Goal: Navigation & Orientation: Find specific page/section

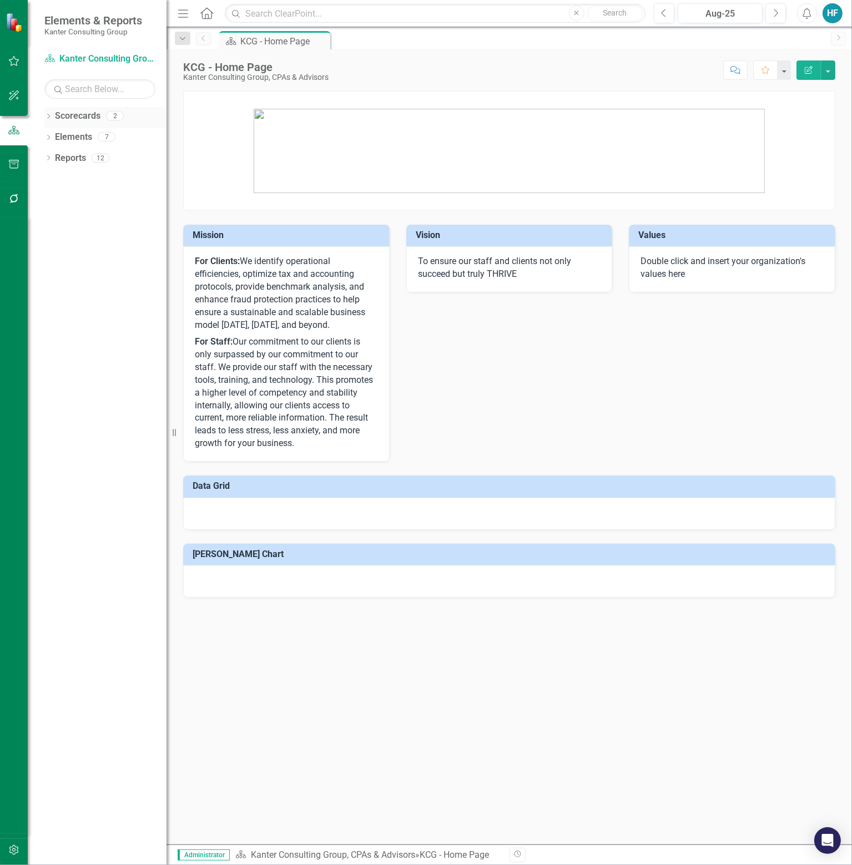
click at [87, 112] on link "Scorecards" at bounding box center [78, 116] width 46 height 13
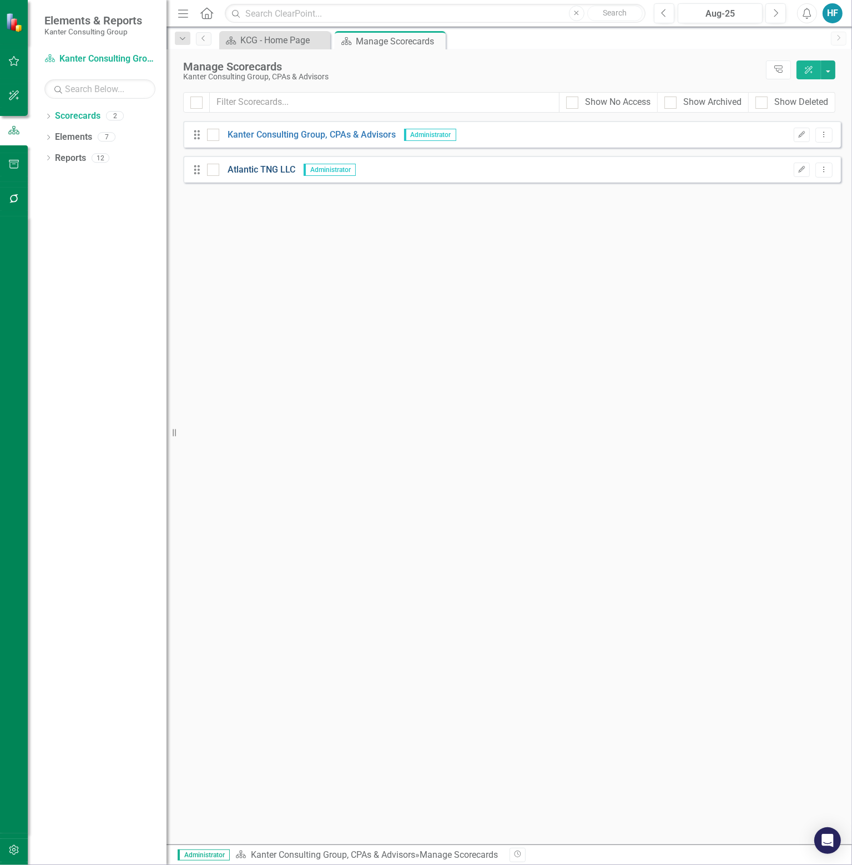
click at [269, 166] on link "Atlantic TNG LLC" at bounding box center [257, 170] width 76 height 13
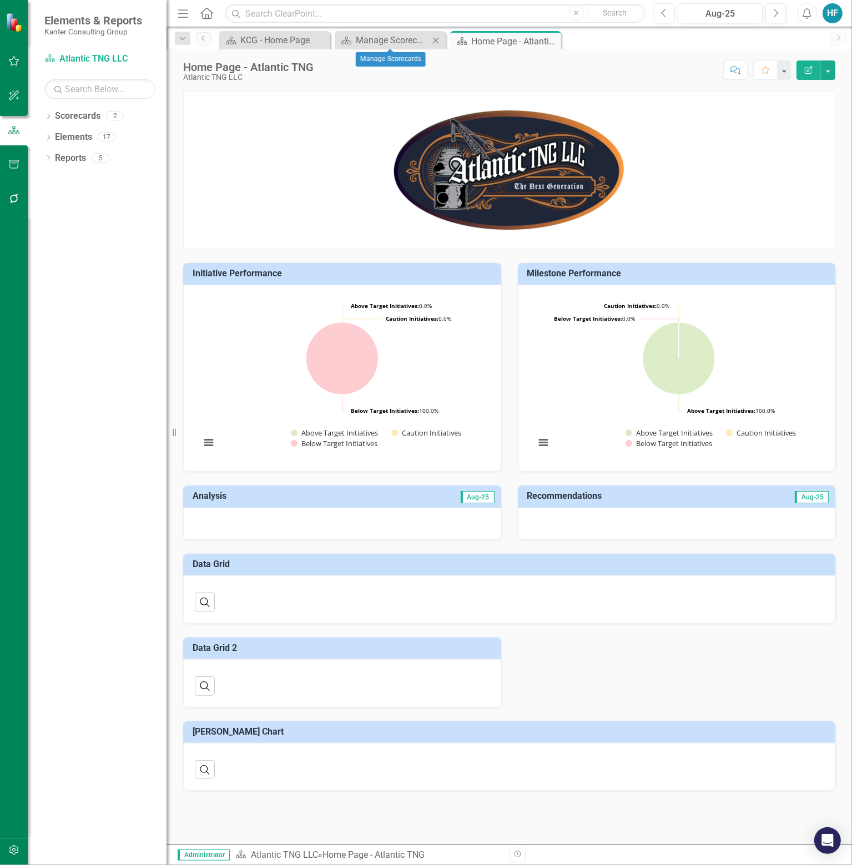
click at [437, 36] on icon "Close" at bounding box center [435, 40] width 11 height 9
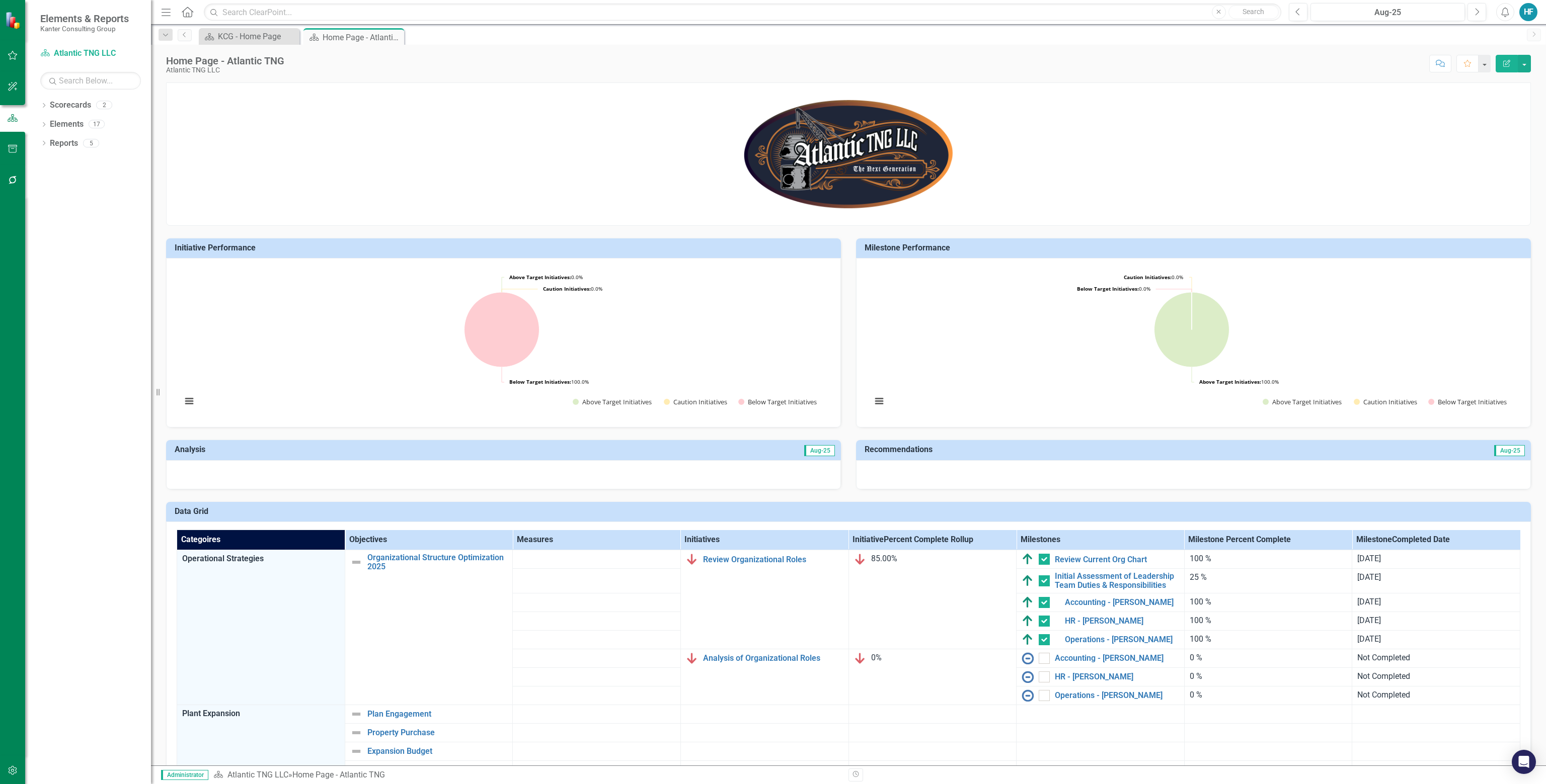
click at [772, 10] on div "HF" at bounding box center [1529, 12] width 18 height 18
click at [772, 102] on link "Settings System Setup" at bounding box center [1497, 107] width 80 height 19
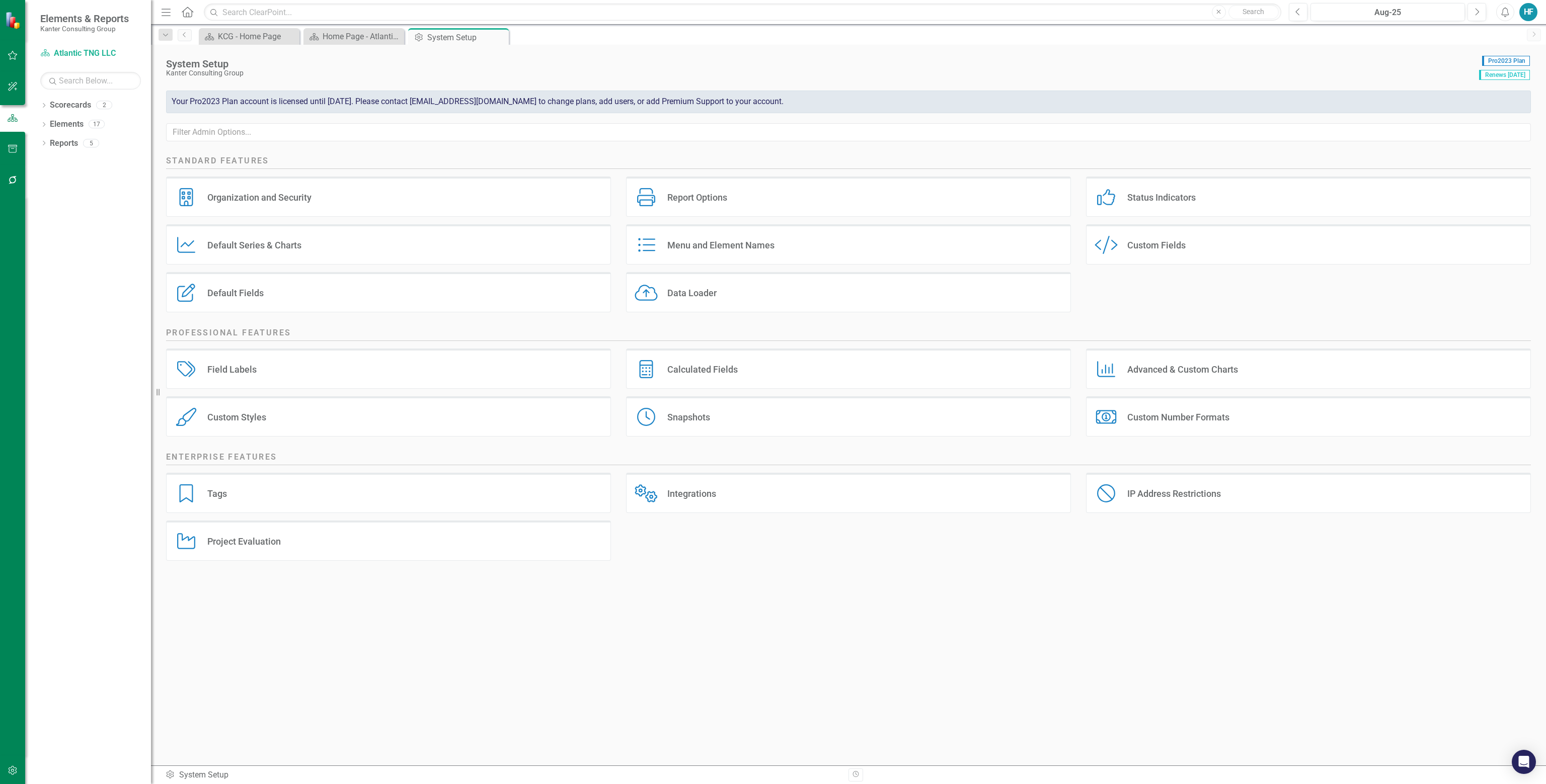
click at [772, 244] on div "Custom Fields" at bounding box center [1156, 245] width 58 height 12
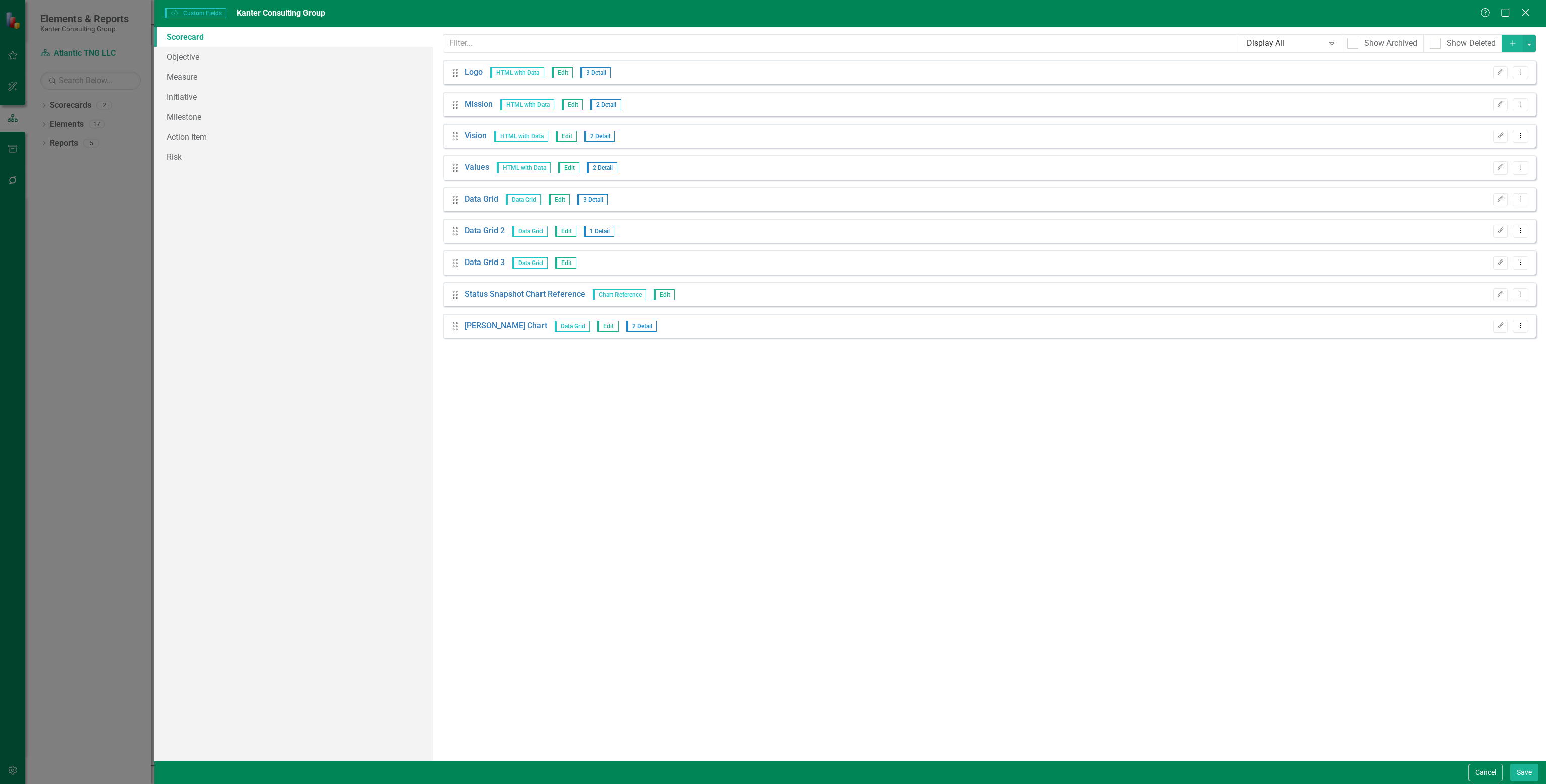
click at [772, 15] on icon "Close" at bounding box center [1526, 12] width 13 height 10
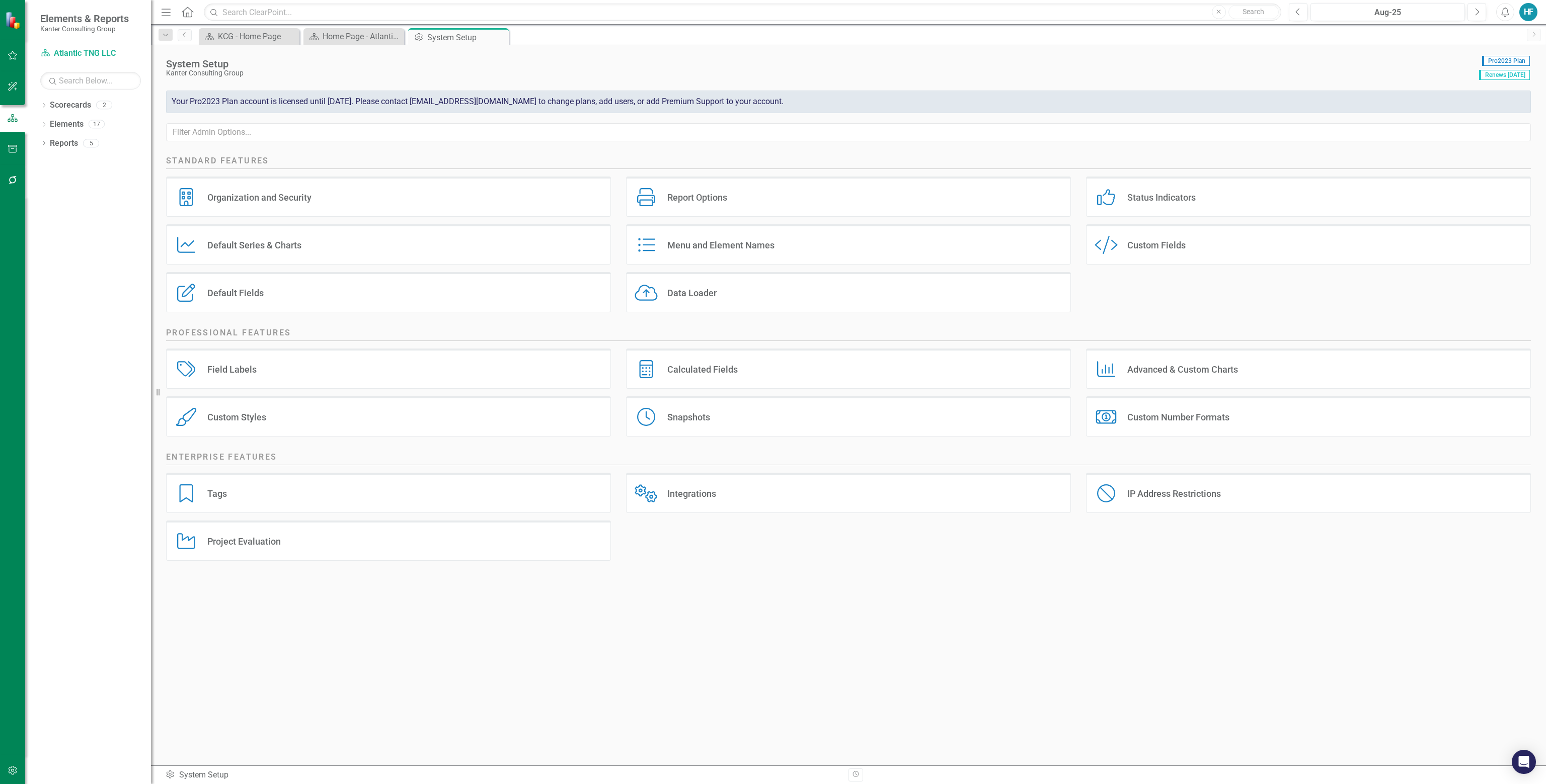
click at [690, 414] on div "Snapshots" at bounding box center [688, 417] width 43 height 12
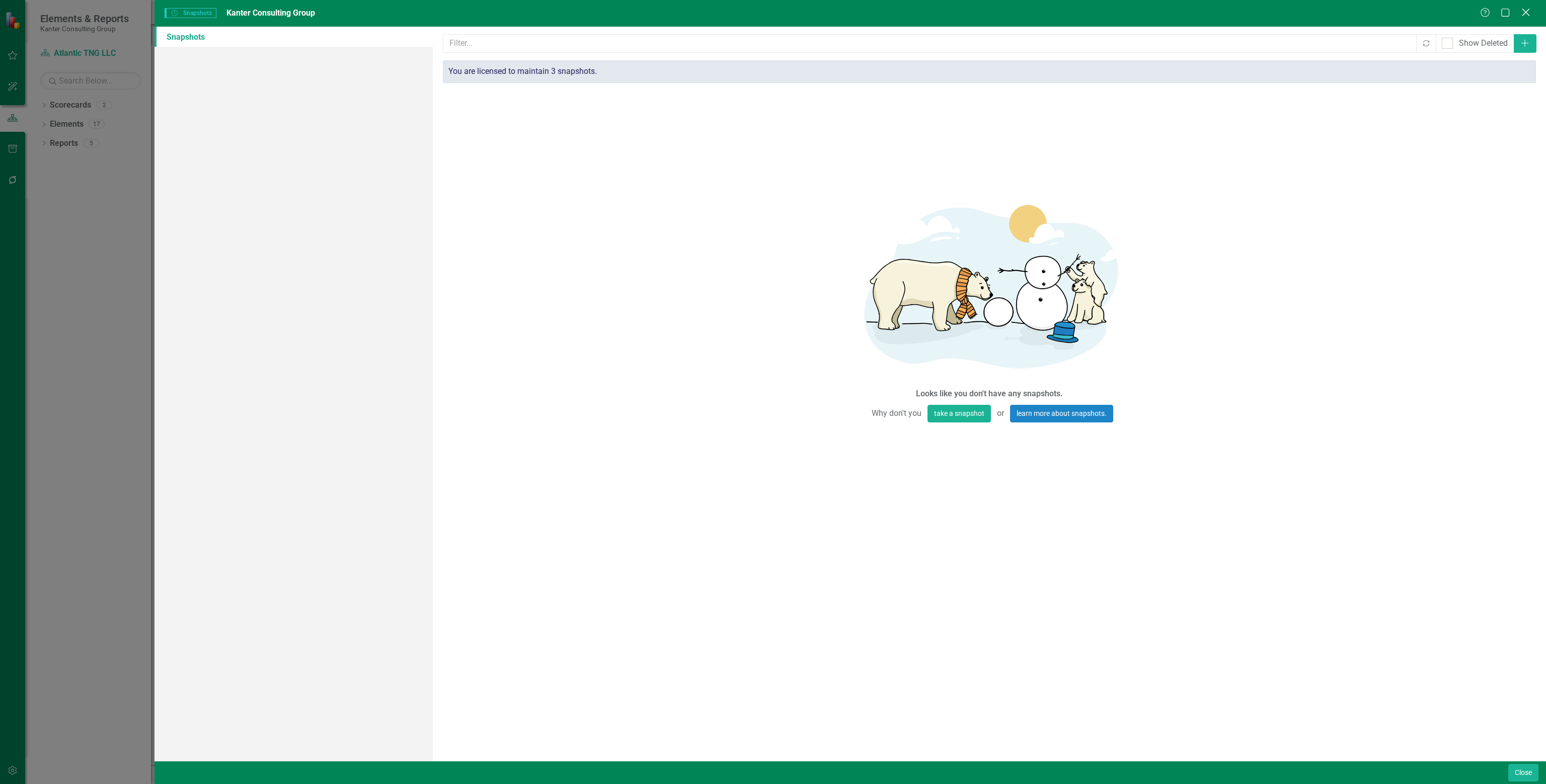
click at [772, 9] on icon "Close" at bounding box center [1526, 12] width 13 height 10
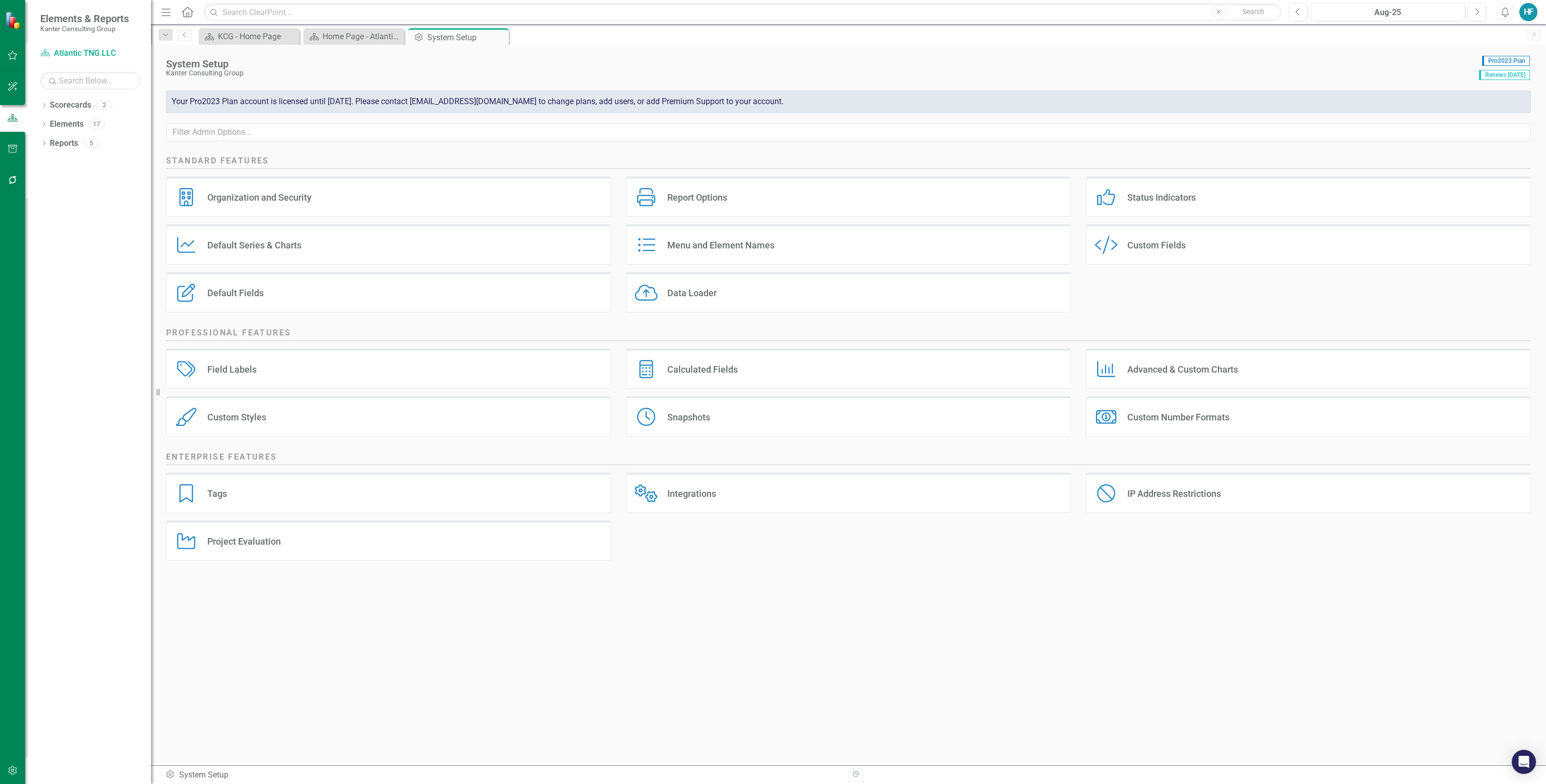
click at [234, 418] on div "Custom Styles" at bounding box center [237, 417] width 59 height 12
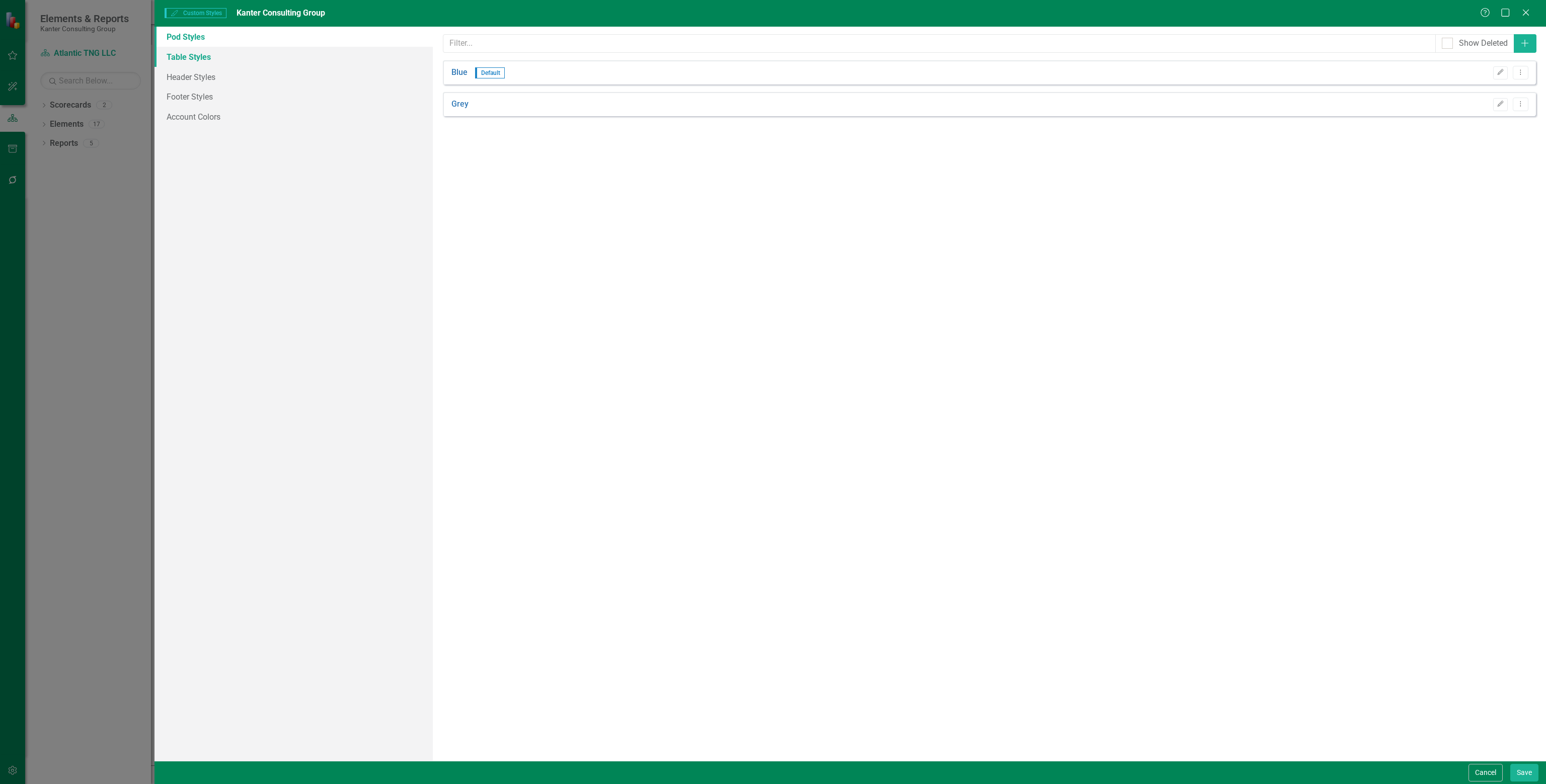
click at [206, 59] on link "Table Styles" at bounding box center [293, 57] width 278 height 20
click at [199, 72] on link "Header Styles" at bounding box center [293, 77] width 278 height 20
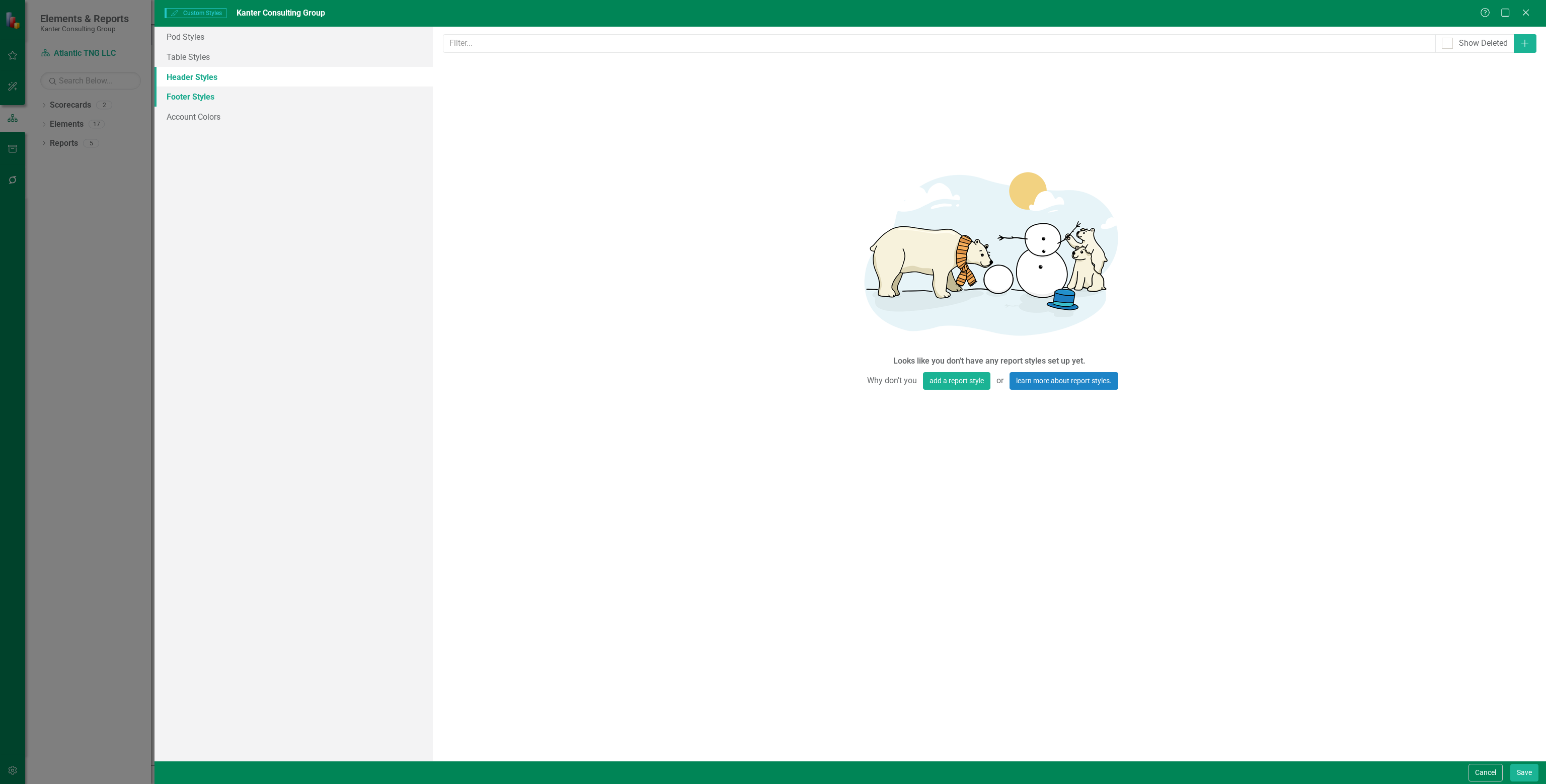
click at [198, 97] on link "Footer Styles" at bounding box center [293, 96] width 278 height 20
click at [196, 113] on link "Account Colors" at bounding box center [293, 117] width 278 height 20
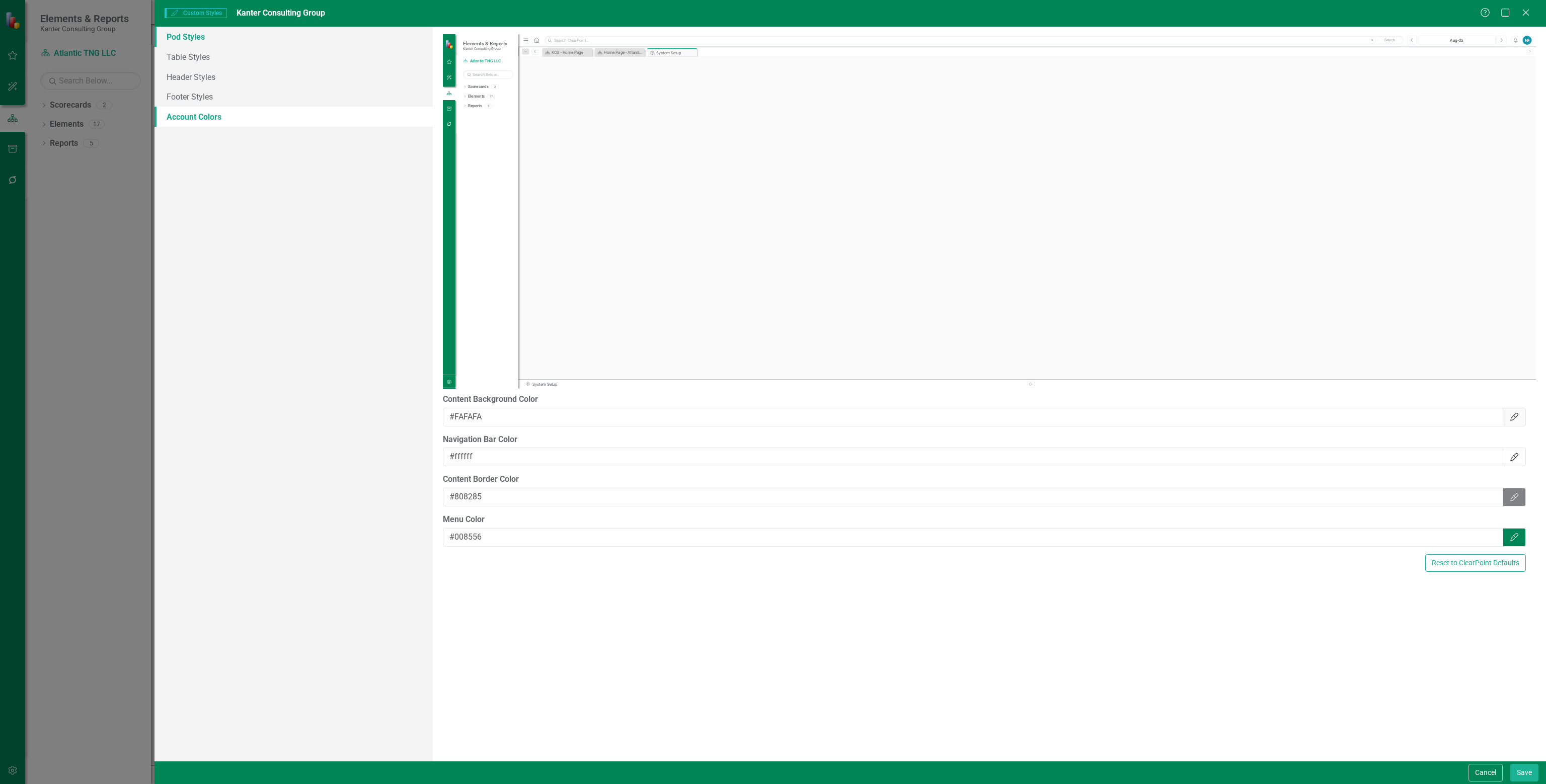
click at [202, 38] on link "Pod Styles" at bounding box center [293, 36] width 278 height 20
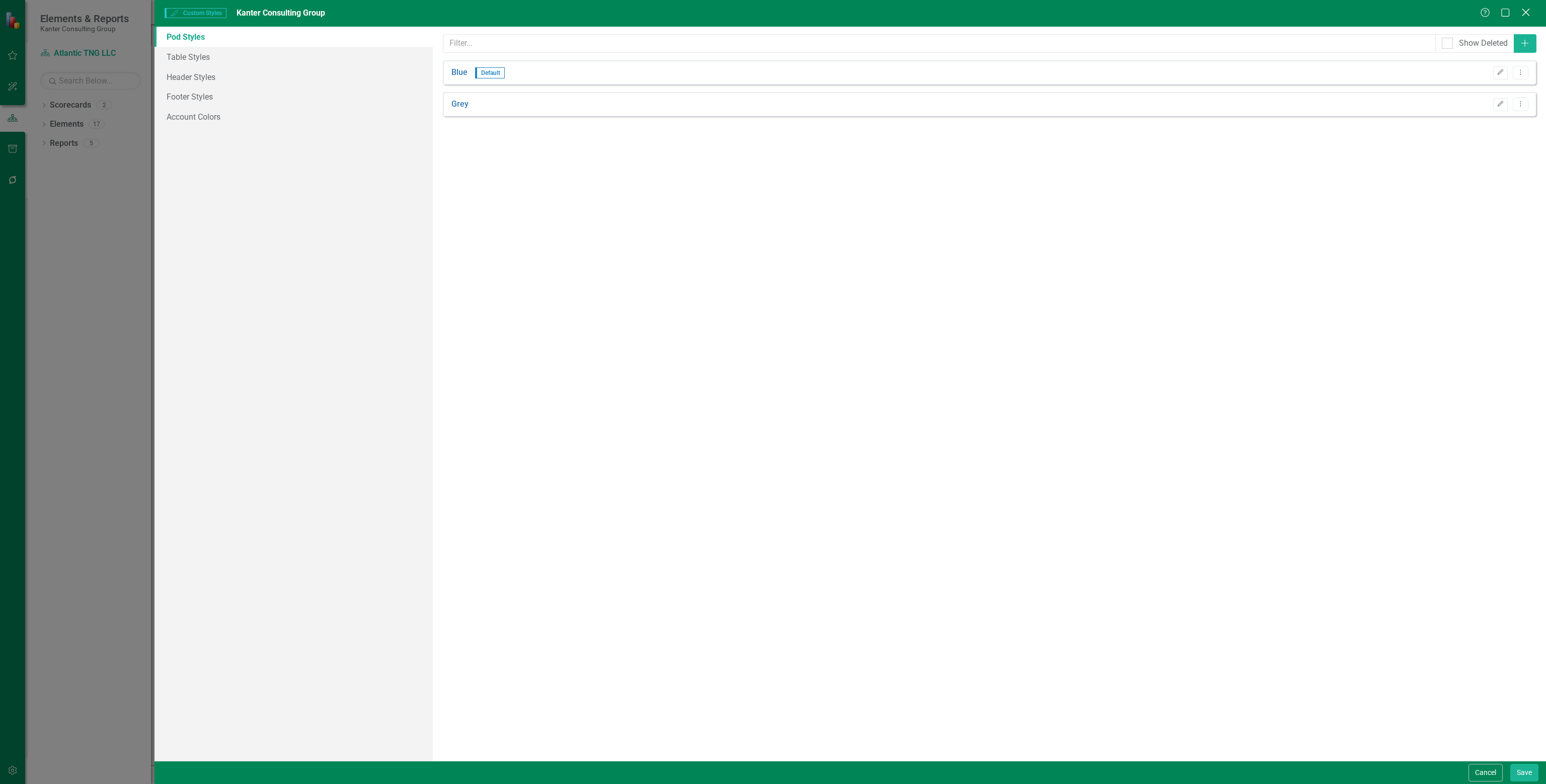
click at [772, 11] on icon "Close" at bounding box center [1526, 12] width 13 height 10
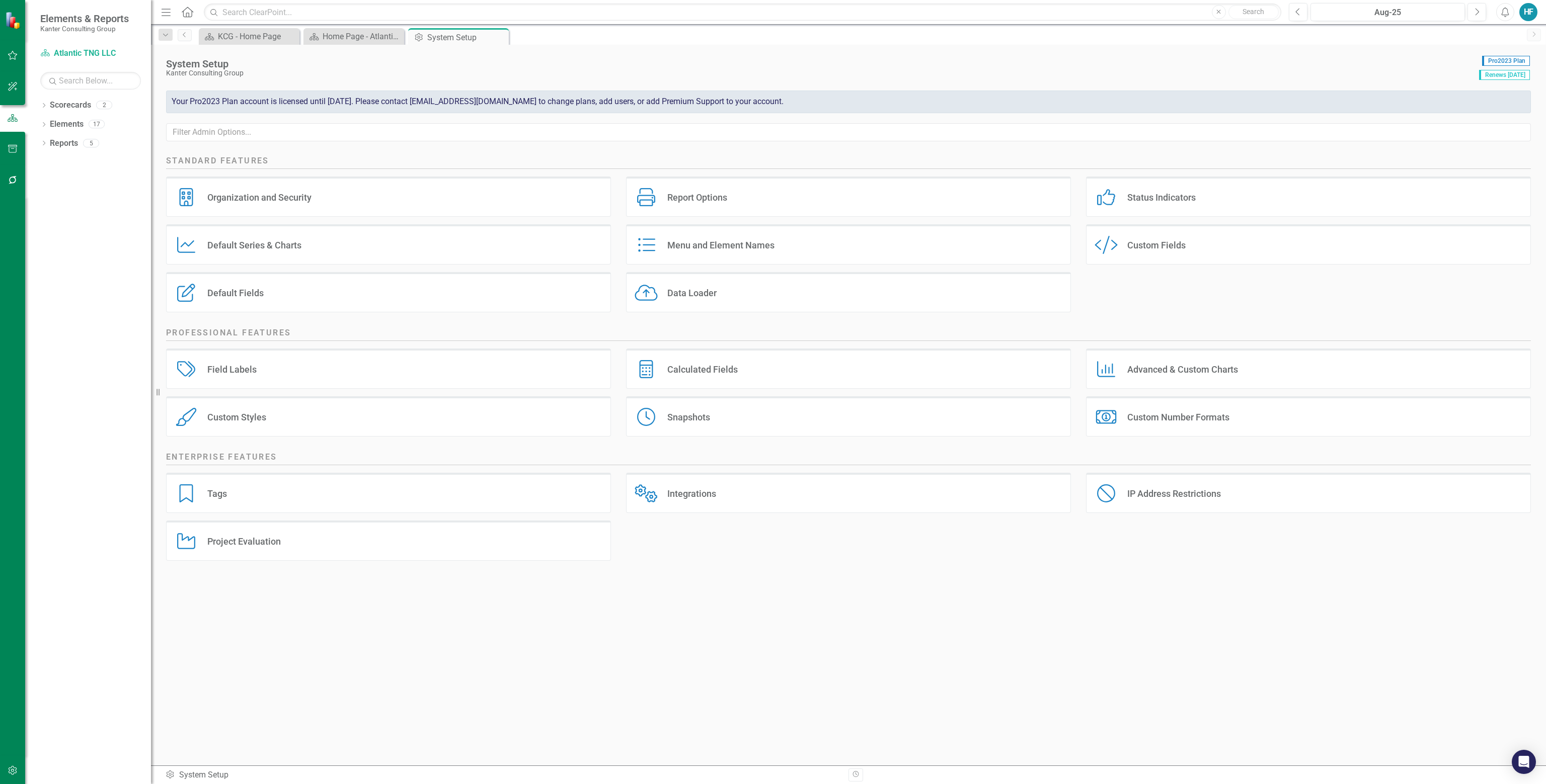
click at [772, 12] on div "HF" at bounding box center [1529, 12] width 18 height 18
click at [772, 122] on link "icon.portal Success Portal" at bounding box center [1497, 125] width 80 height 19
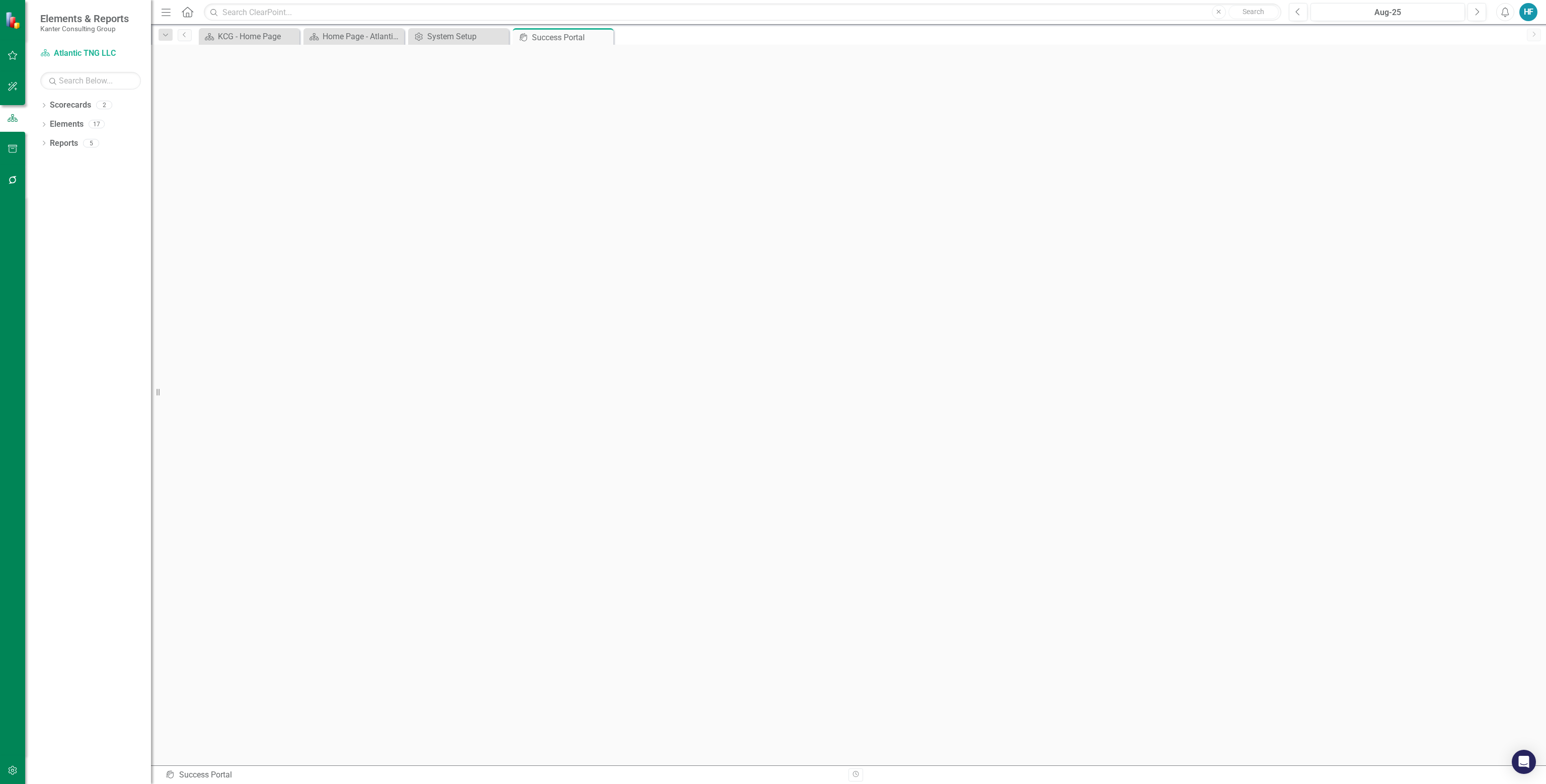
scroll to position [3, 0]
click at [11, 52] on icon "button" at bounding box center [13, 55] width 11 height 8
click at [248, 36] on div "KCG - Home Page" at bounding box center [250, 36] width 66 height 13
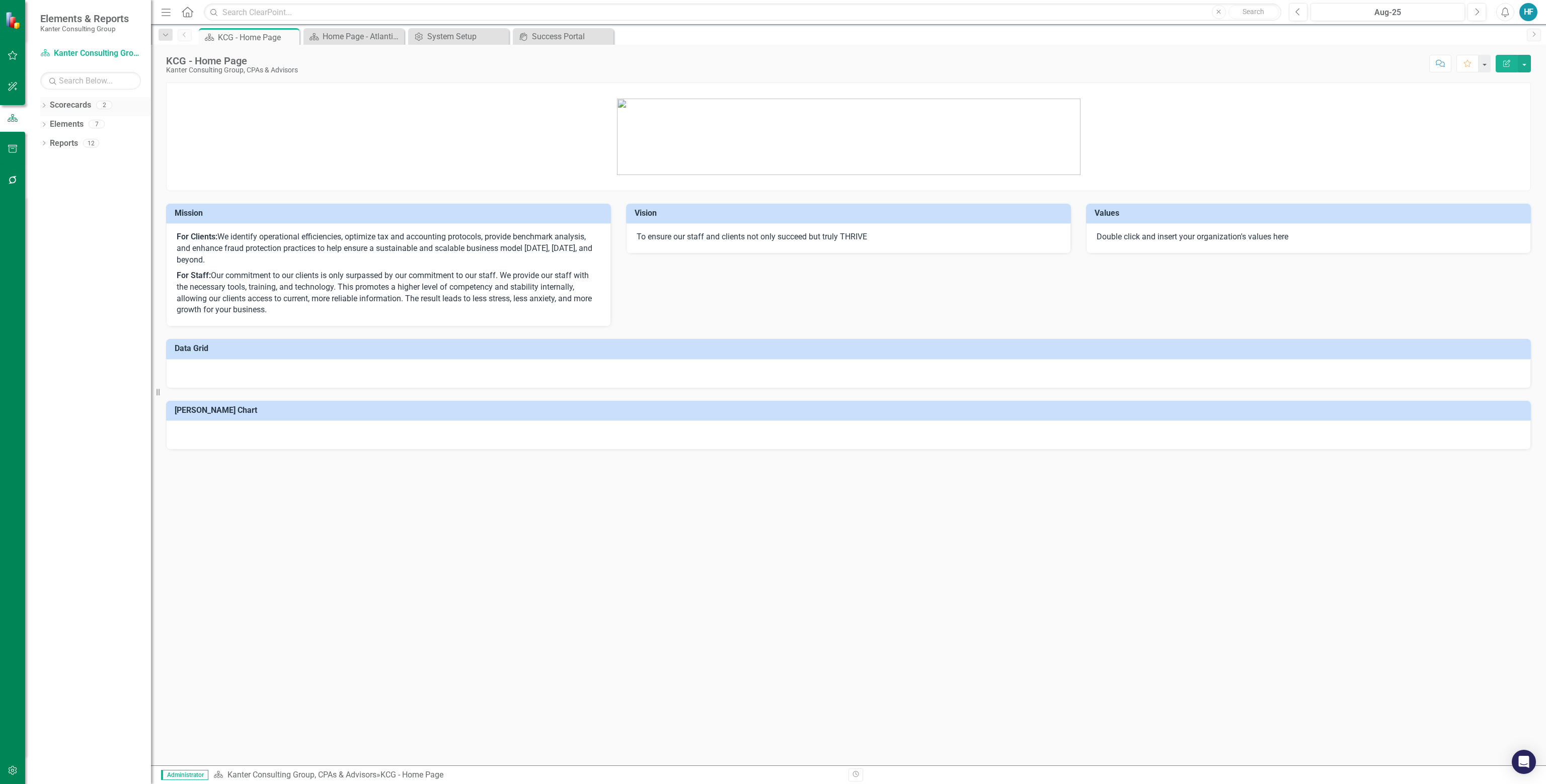
click at [42, 104] on icon "Dropdown" at bounding box center [44, 106] width 7 height 5
click at [10, 52] on icon "button" at bounding box center [13, 55] width 11 height 8
click at [166, 15] on icon "Menu" at bounding box center [166, 12] width 13 height 11
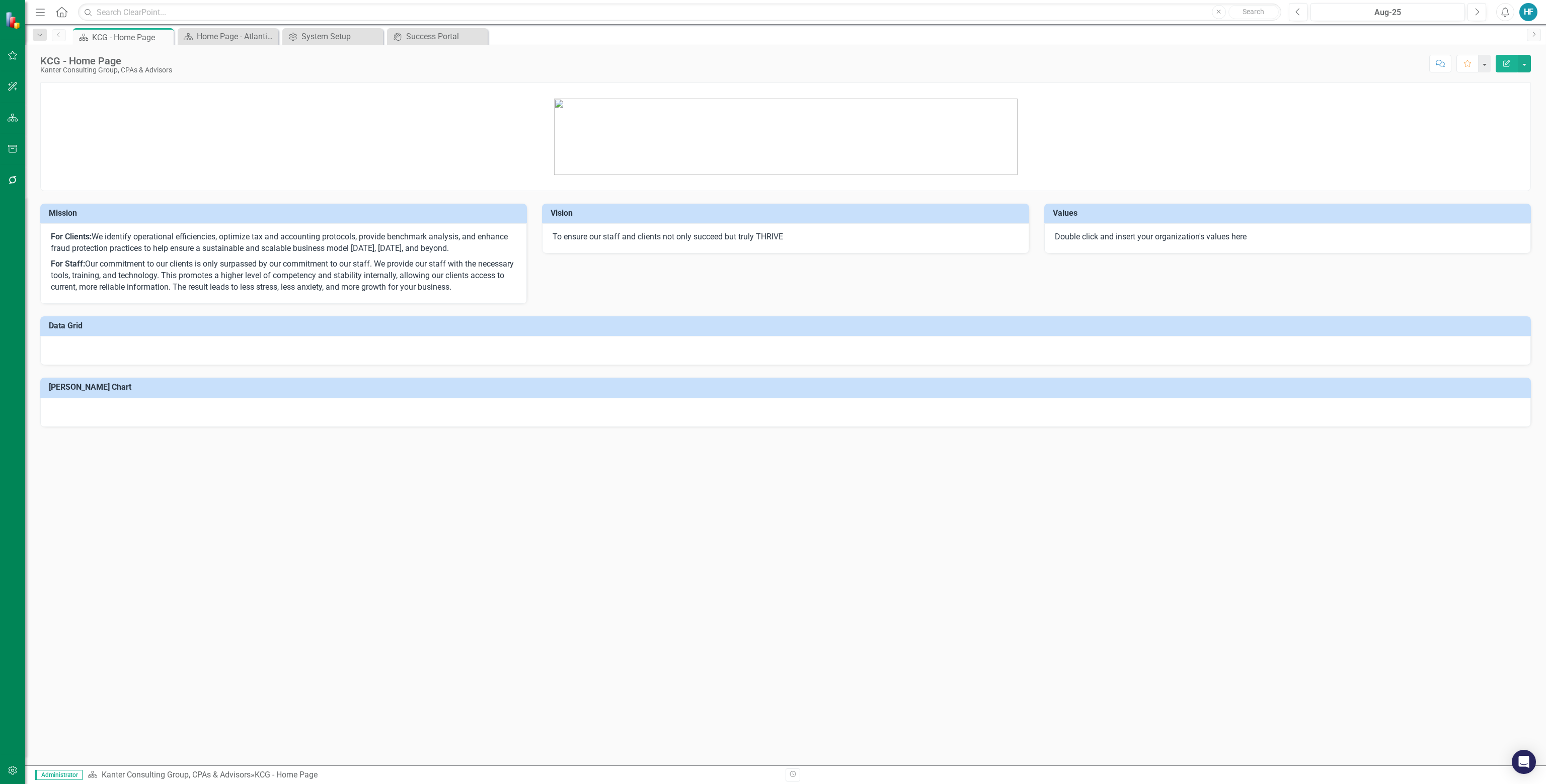
click at [39, 12] on icon "button" at bounding box center [40, 12] width 9 height 7
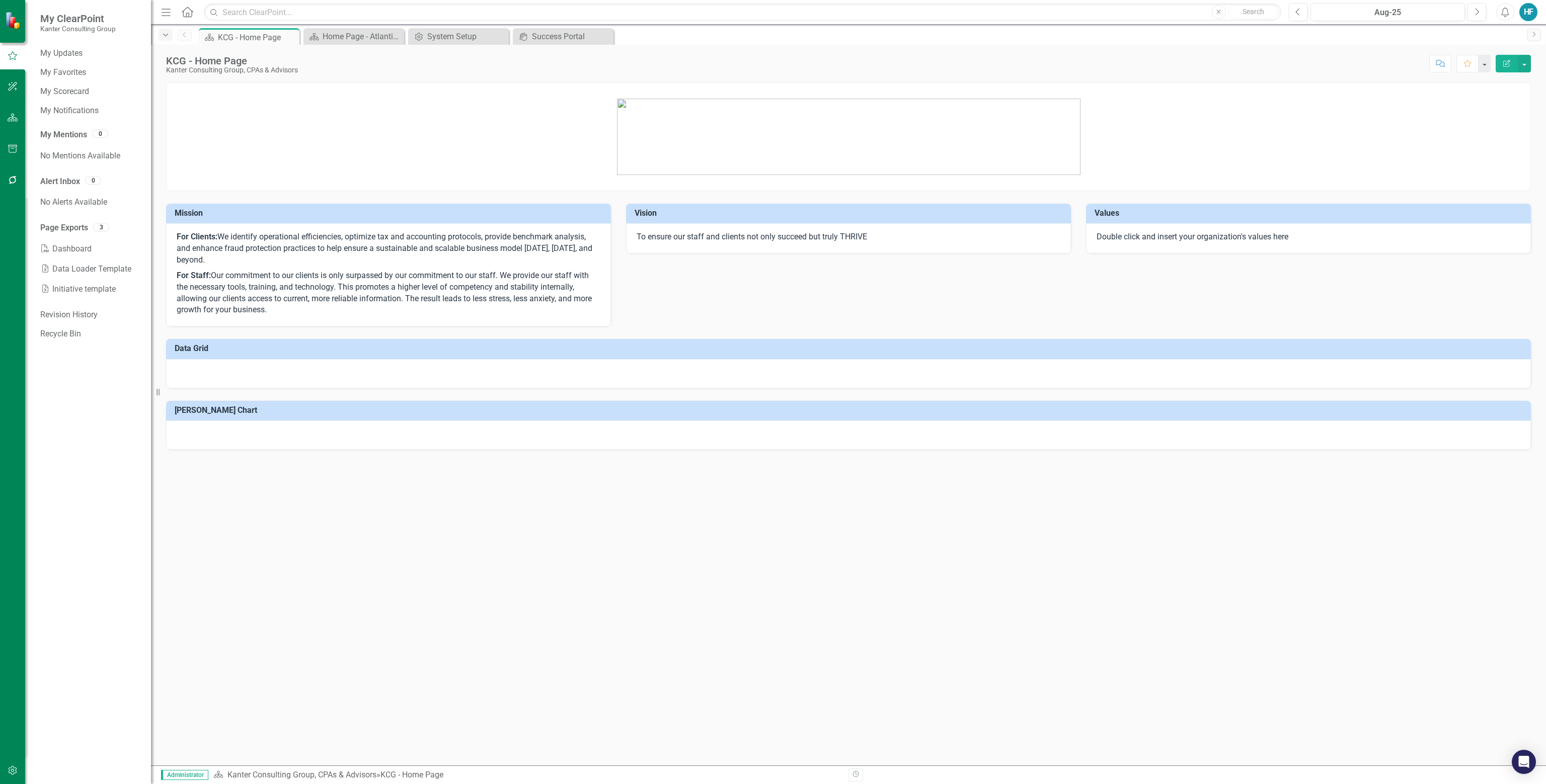
click at [169, 34] on icon "Dropdown" at bounding box center [166, 35] width 9 height 7
click at [17, 88] on icon "button" at bounding box center [13, 86] width 11 height 8
click at [61, 70] on link "AI Assistants" at bounding box center [90, 70] width 101 height 12
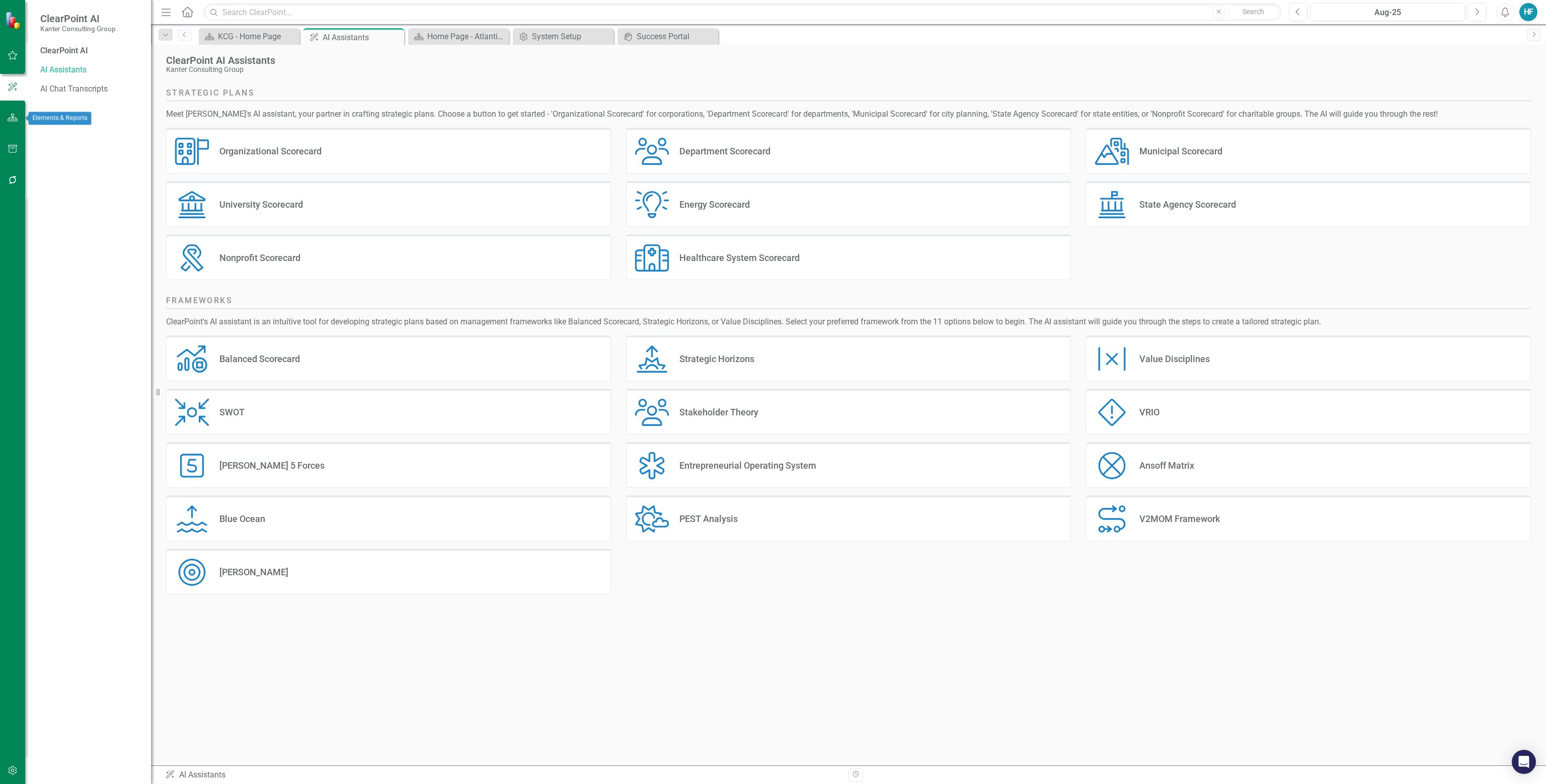
click at [12, 116] on icon "button" at bounding box center [13, 117] width 11 height 8
drag, startPoint x: 12, startPoint y: 116, endPoint x: 87, endPoint y: 464, distance: 356.0
click at [87, 464] on div "Dropdown Scorecards 2 Kanter Consulting Group, CPAs & Advisors Atlantic TNG LLC…" at bounding box center [88, 440] width 126 height 687
click at [243, 36] on div "KCG - Home Page" at bounding box center [250, 36] width 66 height 13
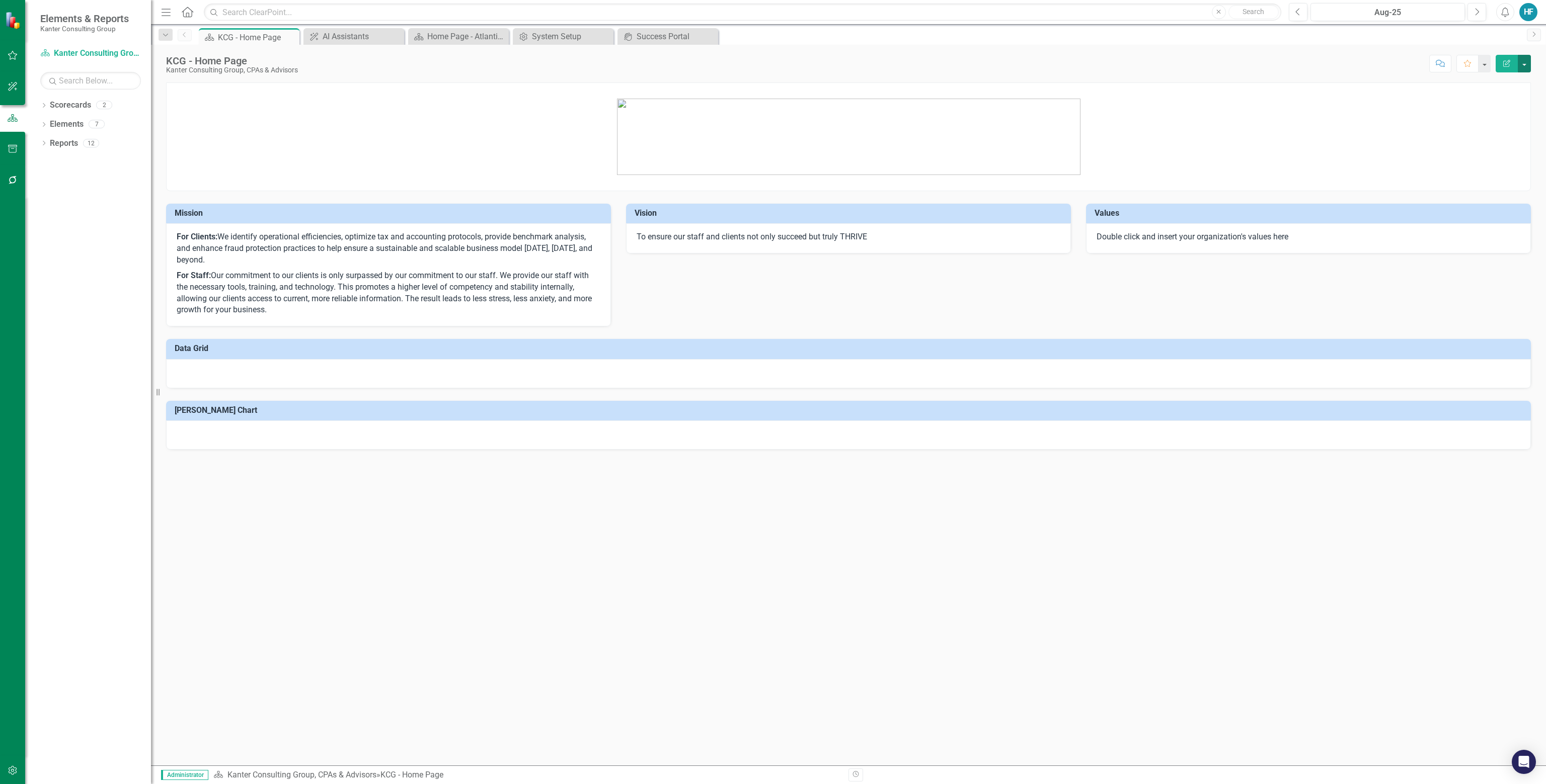
click at [772, 60] on button "button" at bounding box center [1524, 63] width 13 height 17
click at [61, 142] on link "Reports" at bounding box center [63, 143] width 28 height 12
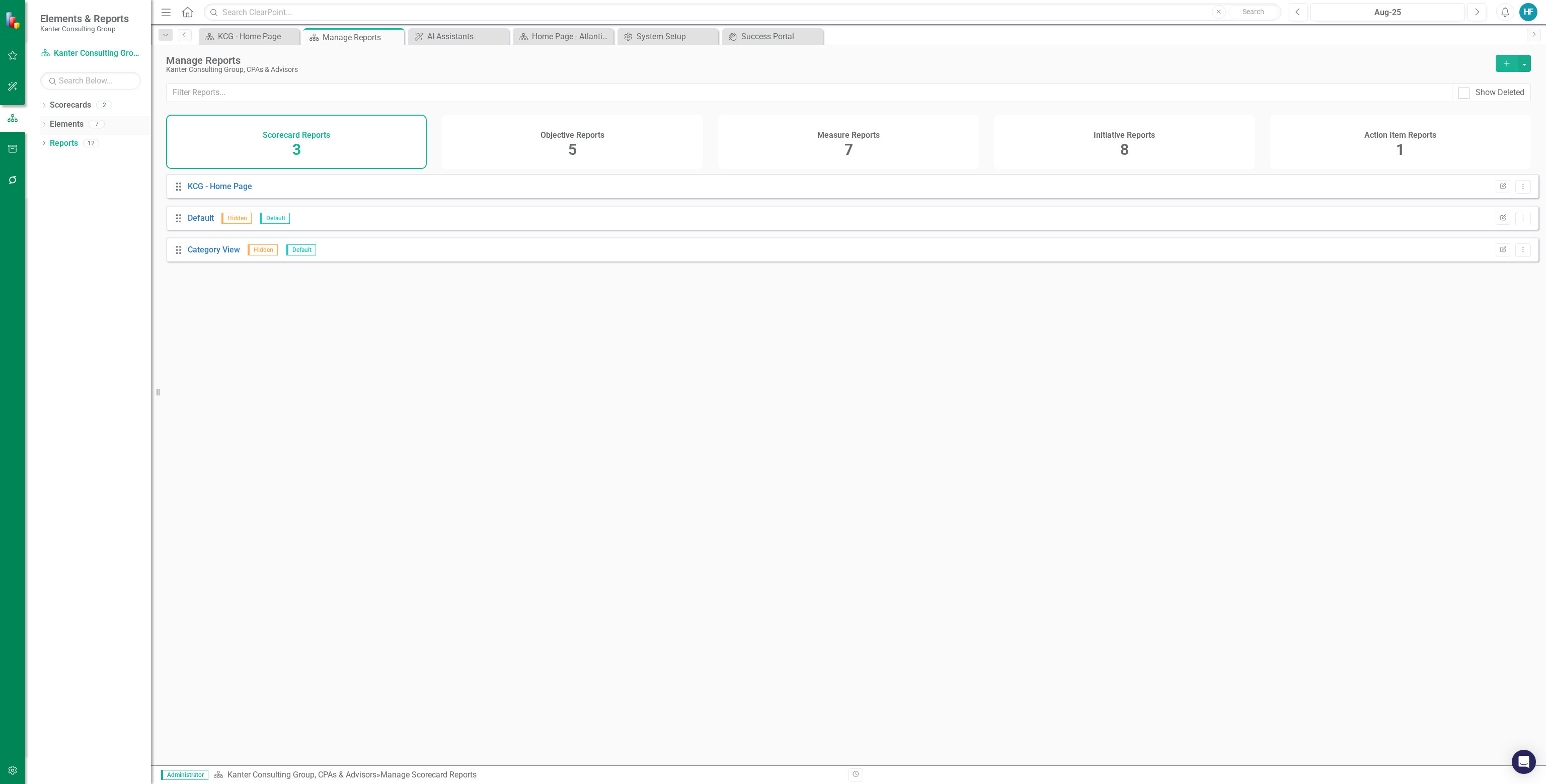
click at [61, 131] on div "Elements" at bounding box center [66, 124] width 34 height 16
click at [61, 122] on link "Elements" at bounding box center [66, 124] width 34 height 12
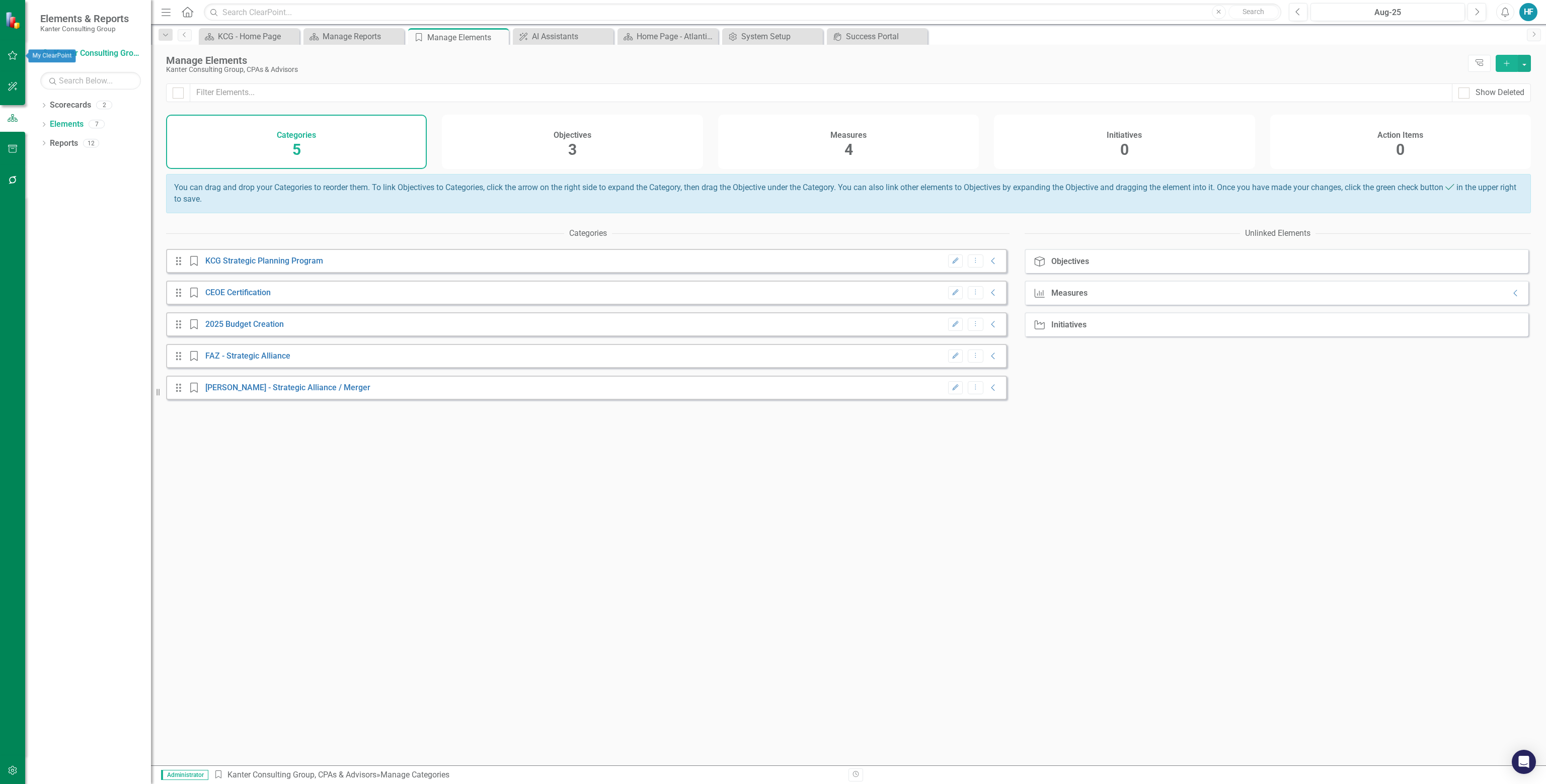
click at [8, 52] on icon "button" at bounding box center [13, 55] width 11 height 8
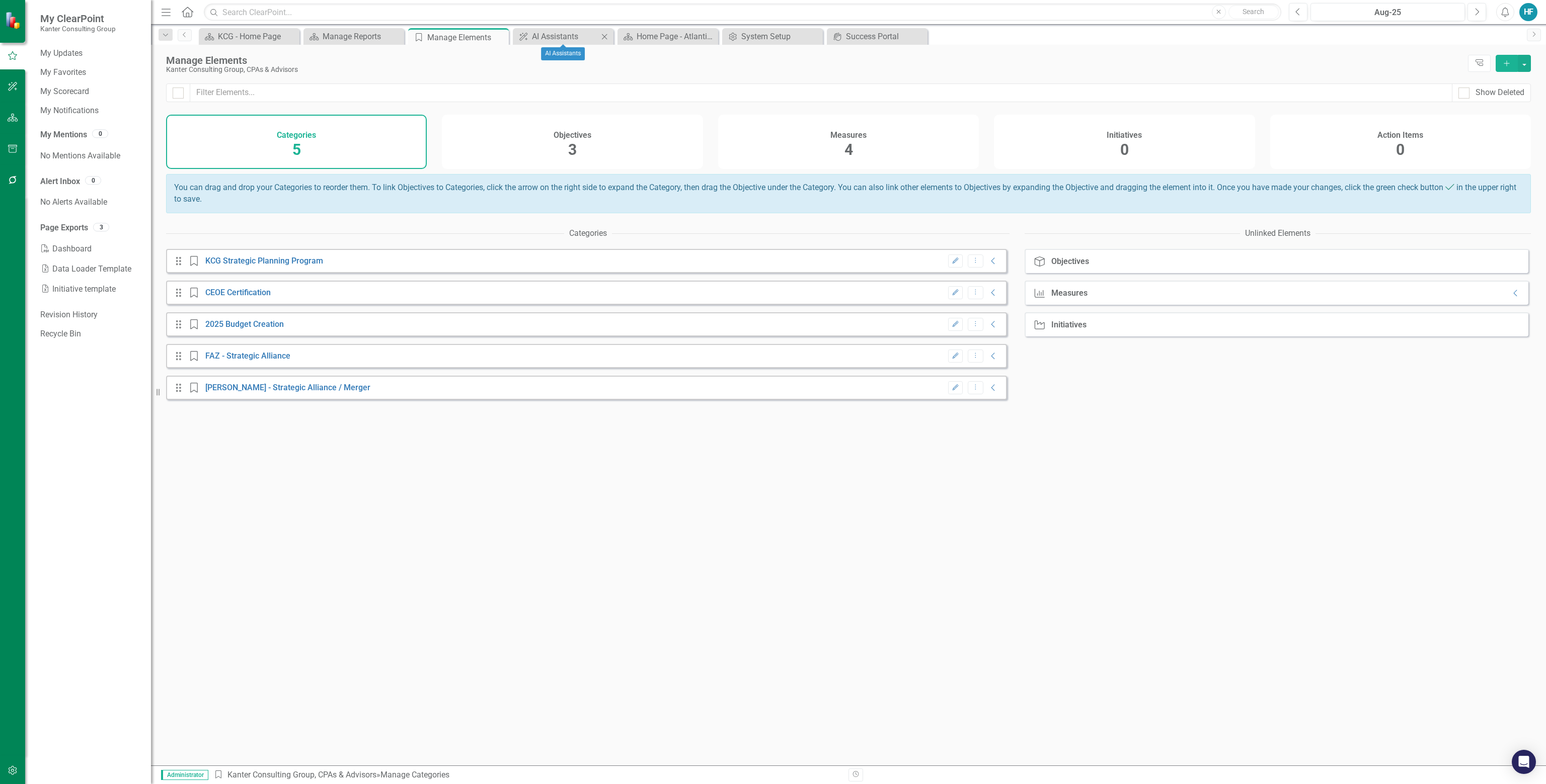
click at [604, 36] on icon "Close" at bounding box center [604, 36] width 10 height 8
click at [501, 37] on icon "Close" at bounding box center [499, 37] width 10 height 8
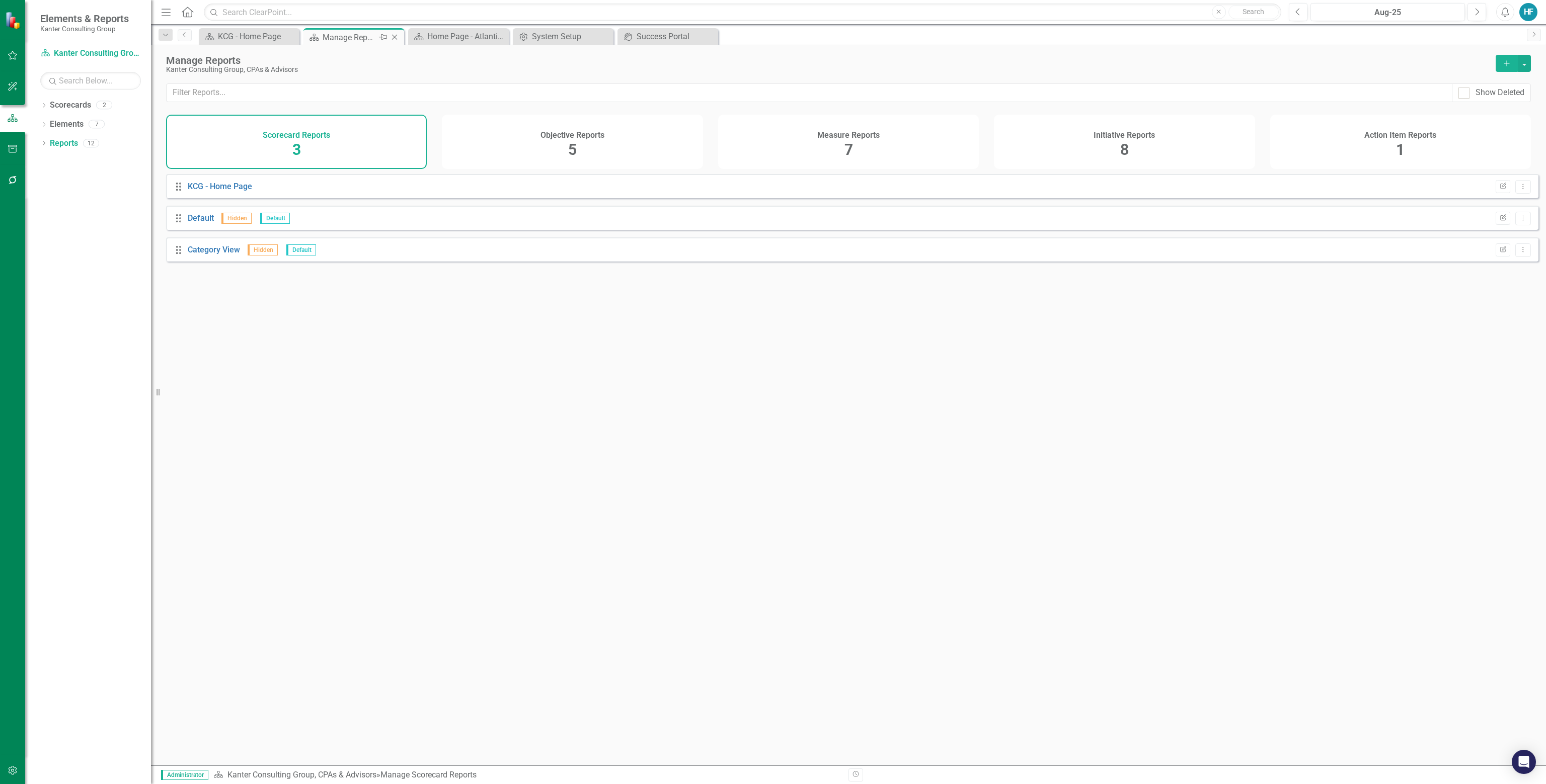
click at [392, 35] on icon "Close" at bounding box center [394, 37] width 10 height 8
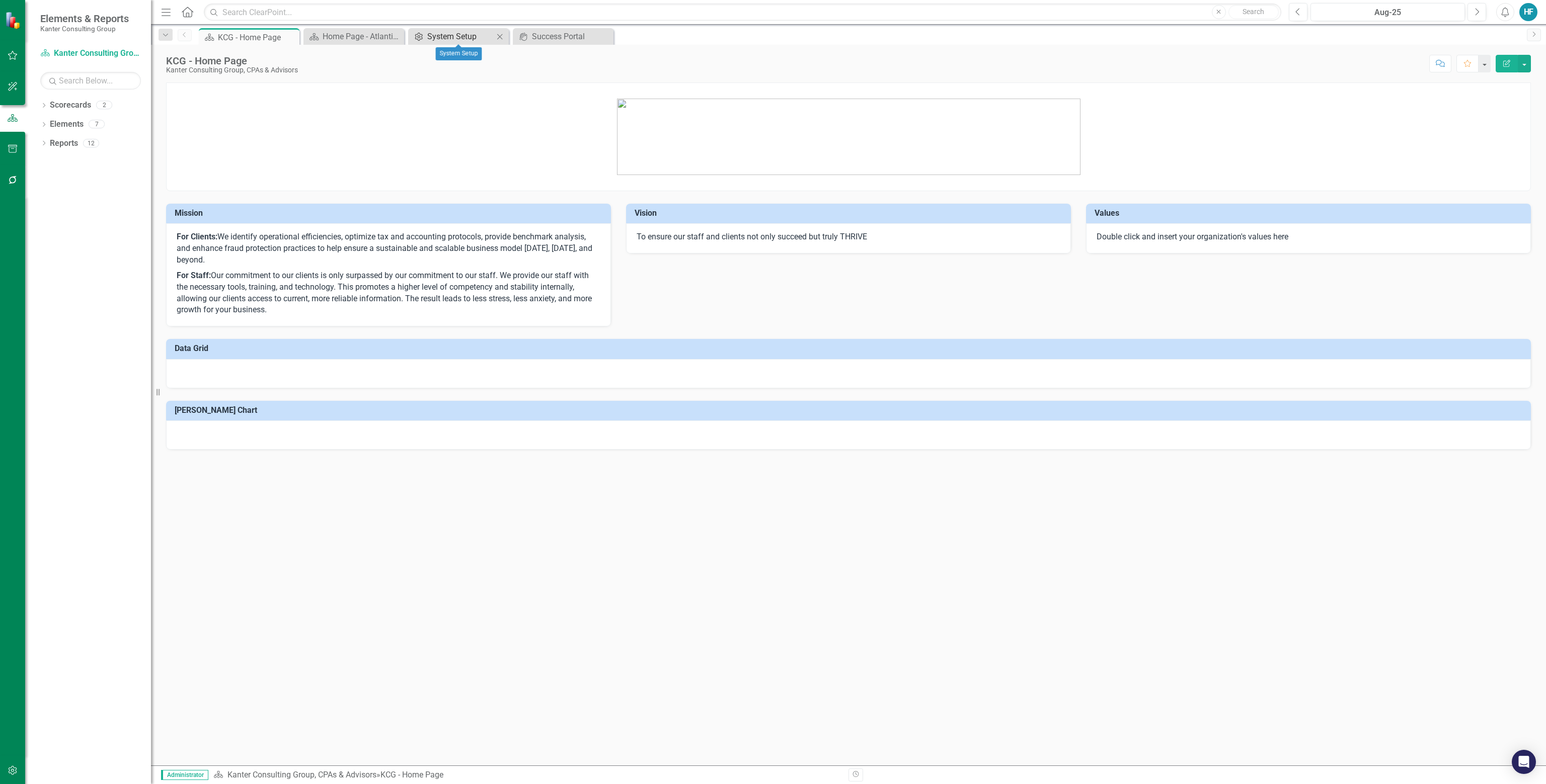
click at [429, 37] on div "System Setup" at bounding box center [460, 36] width 66 height 13
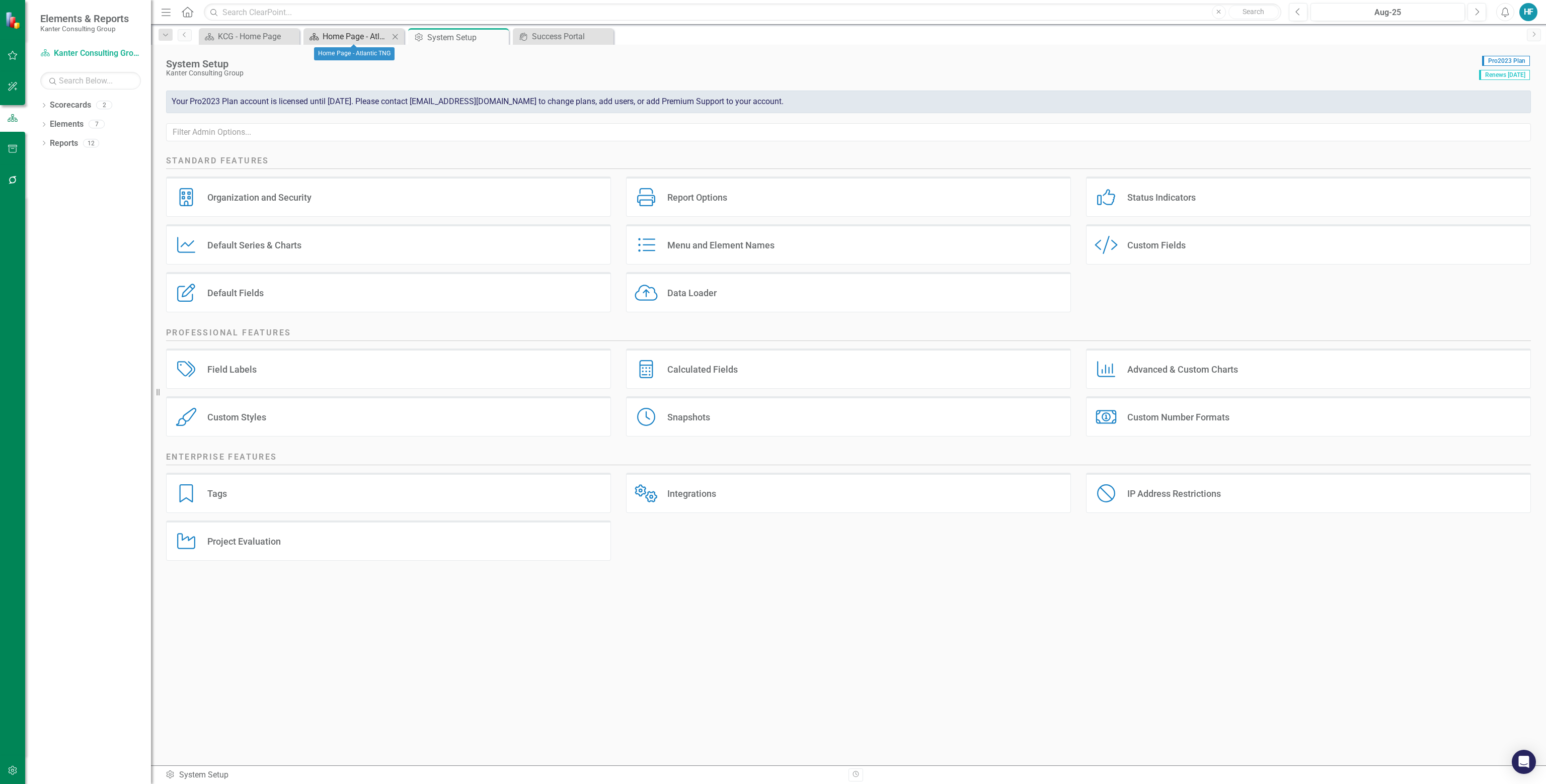
click at [348, 31] on div "Home Page - Atlantic TNG" at bounding box center [355, 36] width 66 height 13
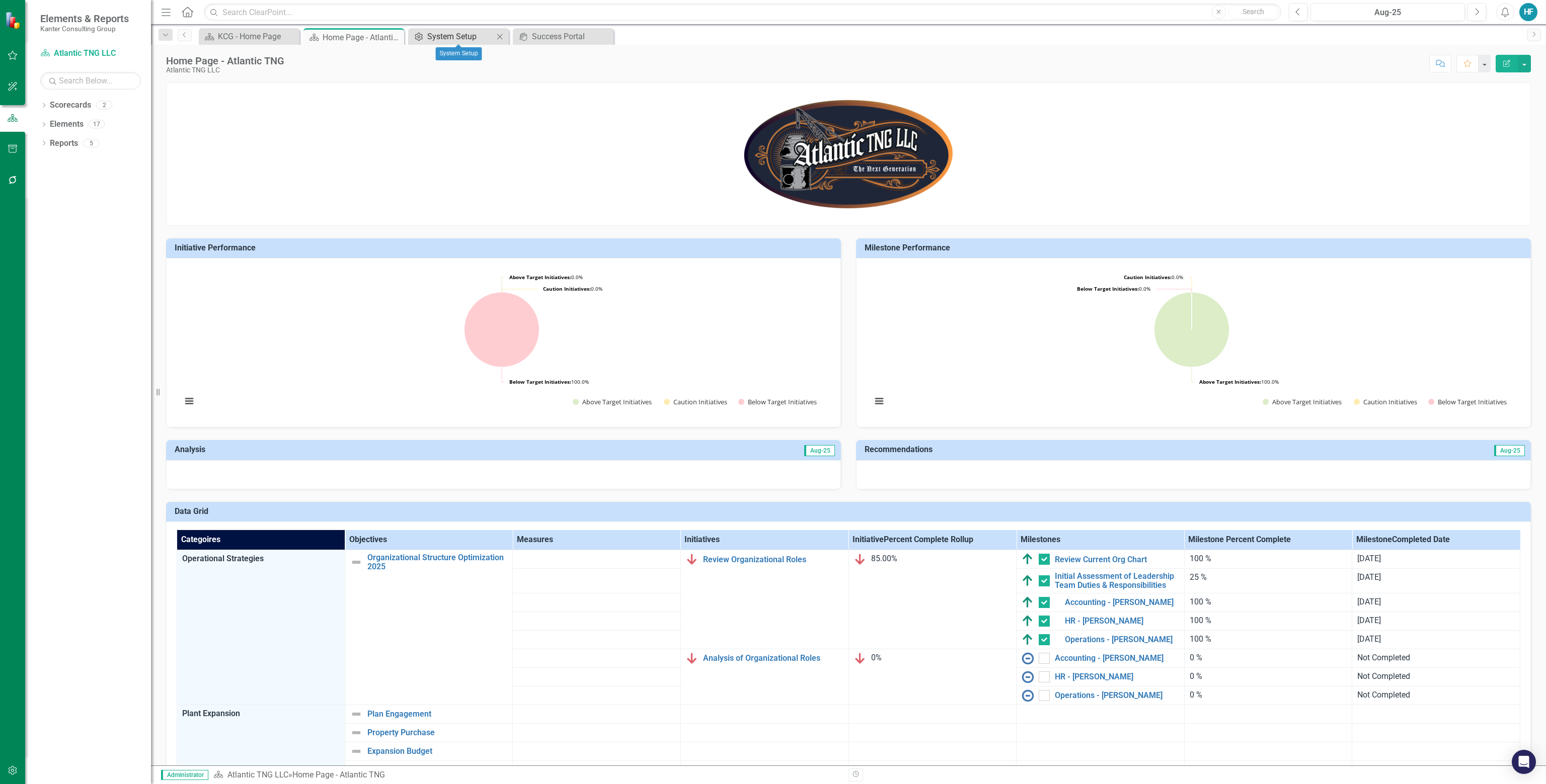
click at [444, 35] on div "System Setup" at bounding box center [460, 36] width 66 height 13
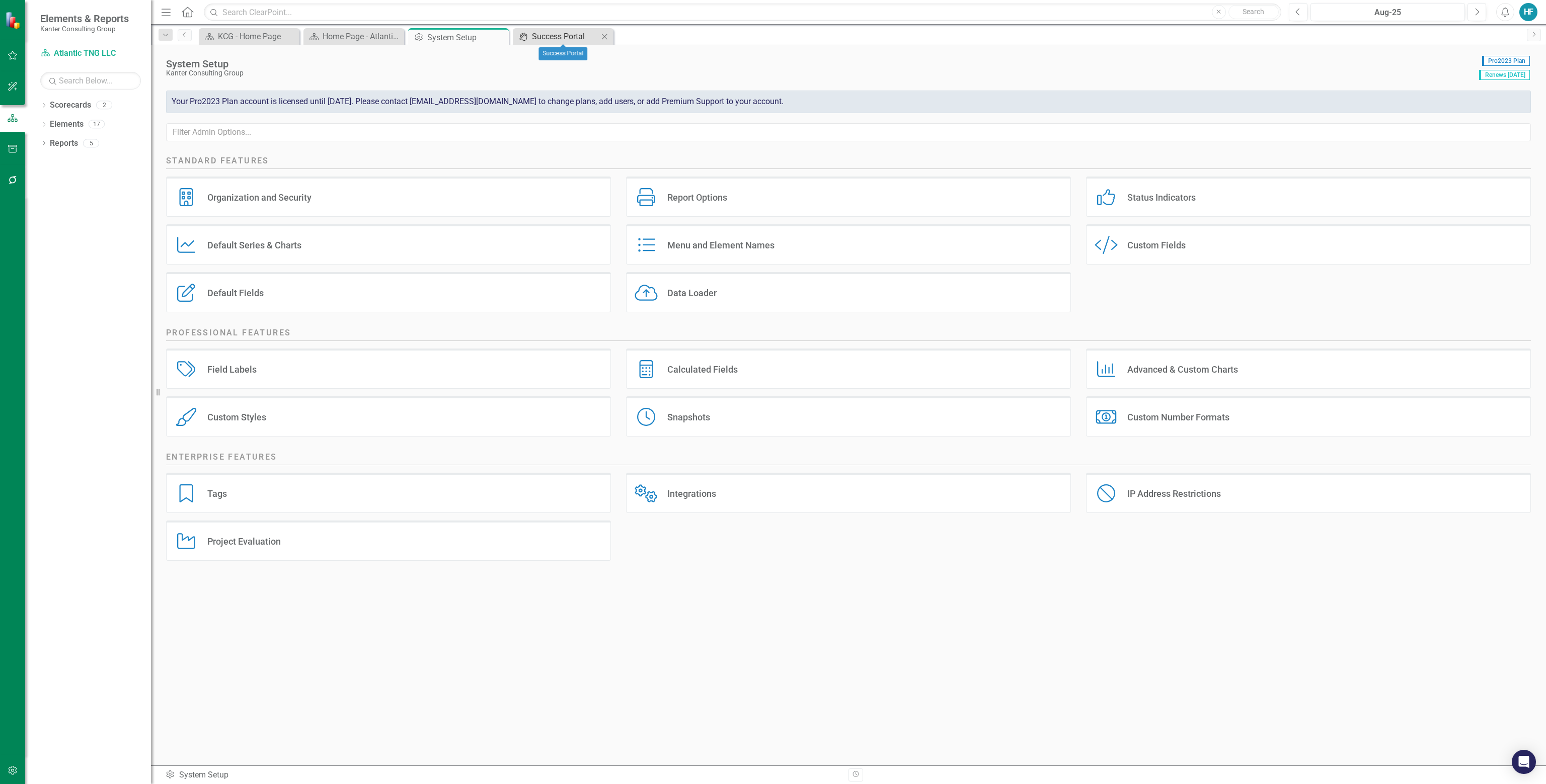
click at [558, 30] on div "Success Portal" at bounding box center [565, 36] width 66 height 13
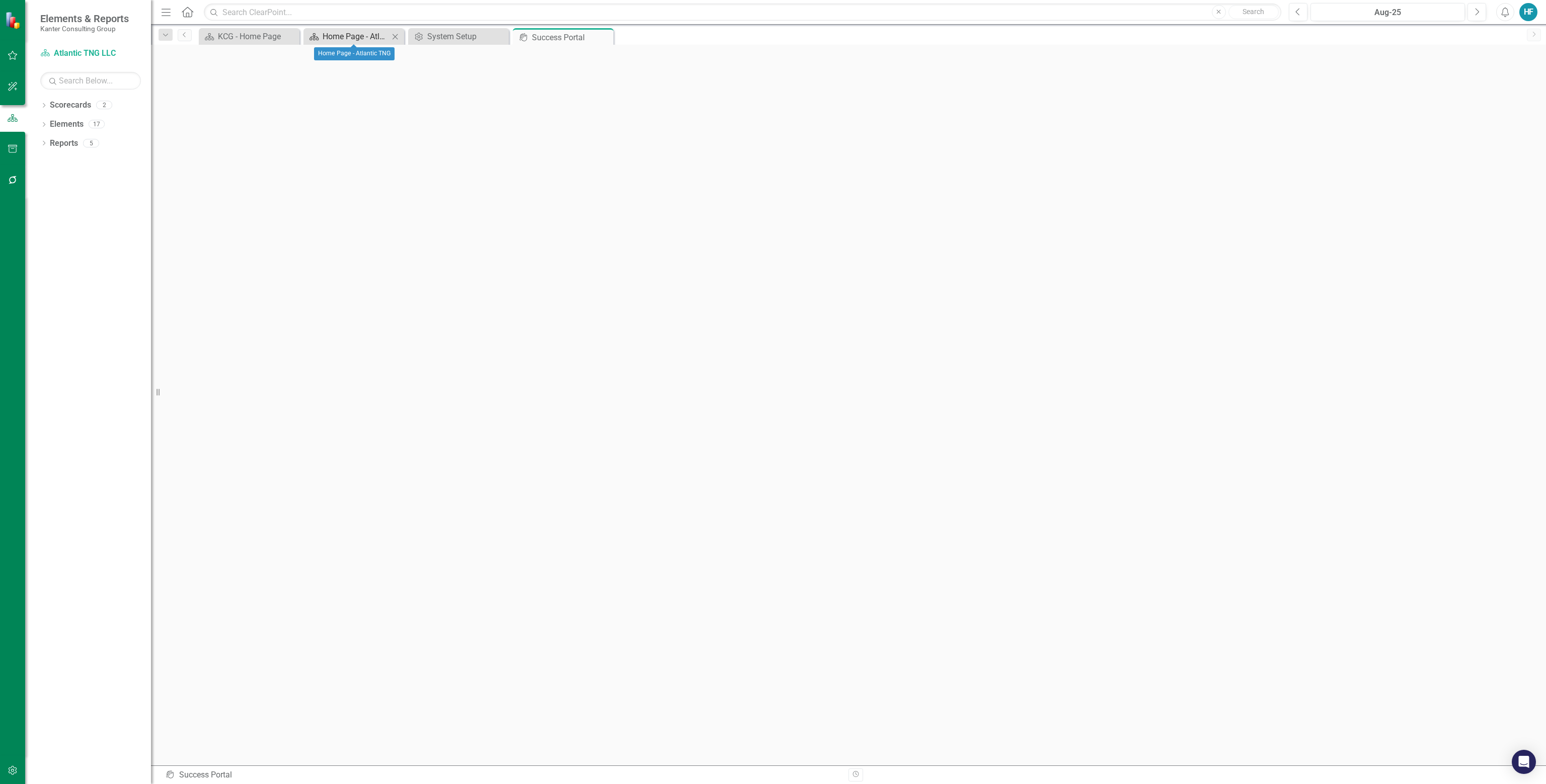
click at [346, 36] on div "Home Page - Atlantic TNG" at bounding box center [355, 36] width 66 height 13
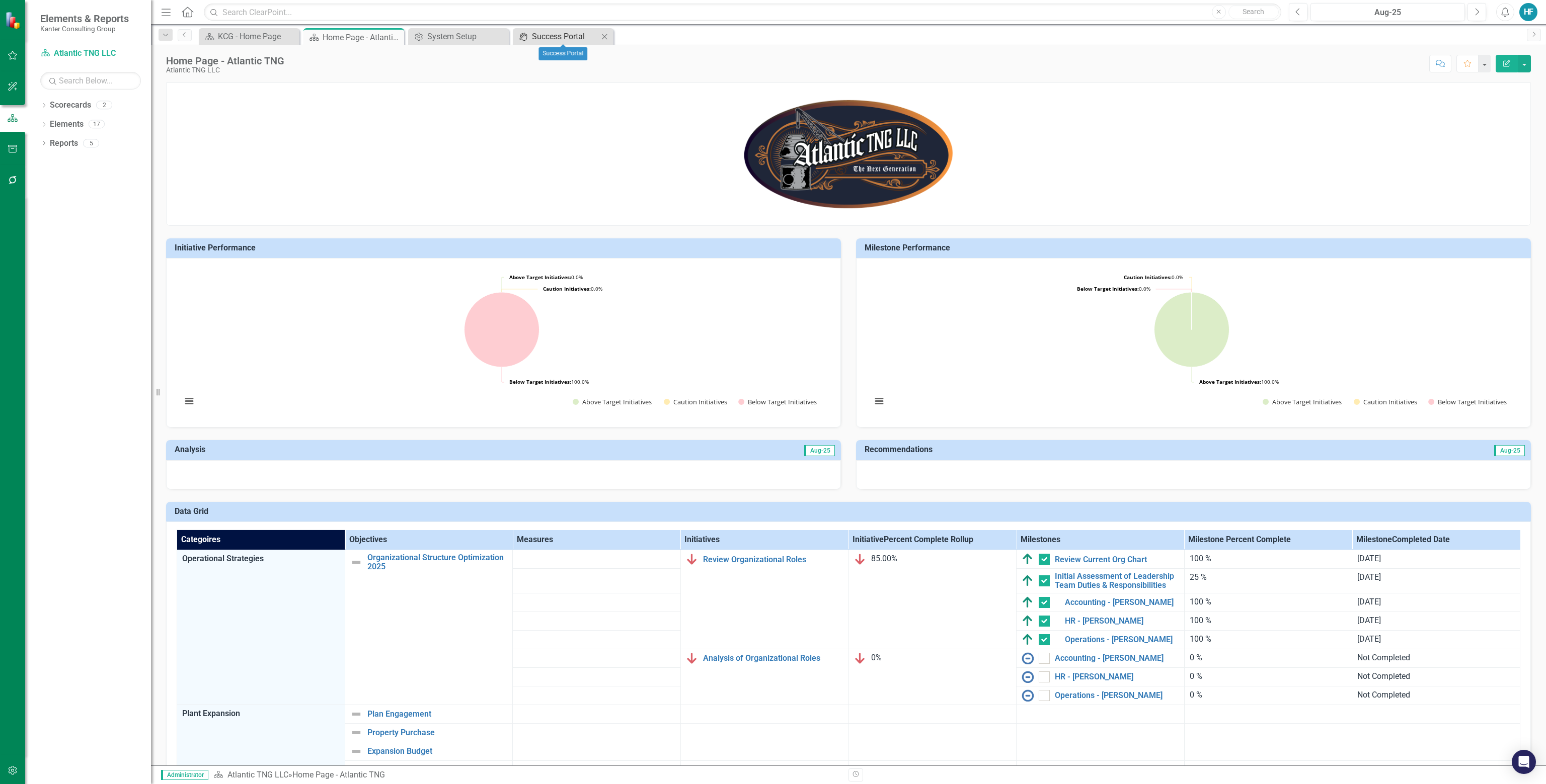
click at [548, 31] on div "Success Portal" at bounding box center [565, 36] width 66 height 13
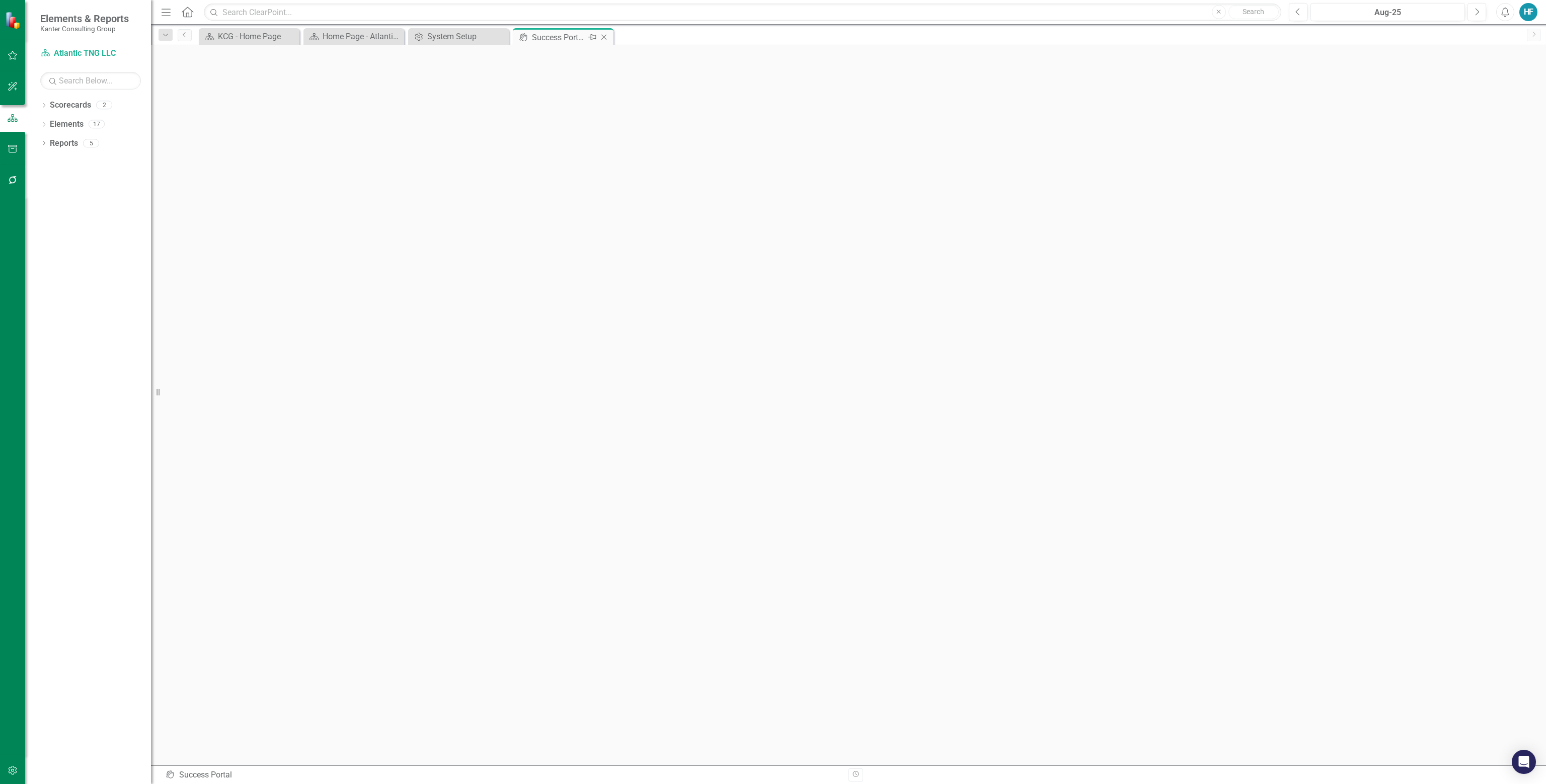
click at [604, 36] on icon "Close" at bounding box center [603, 37] width 10 height 8
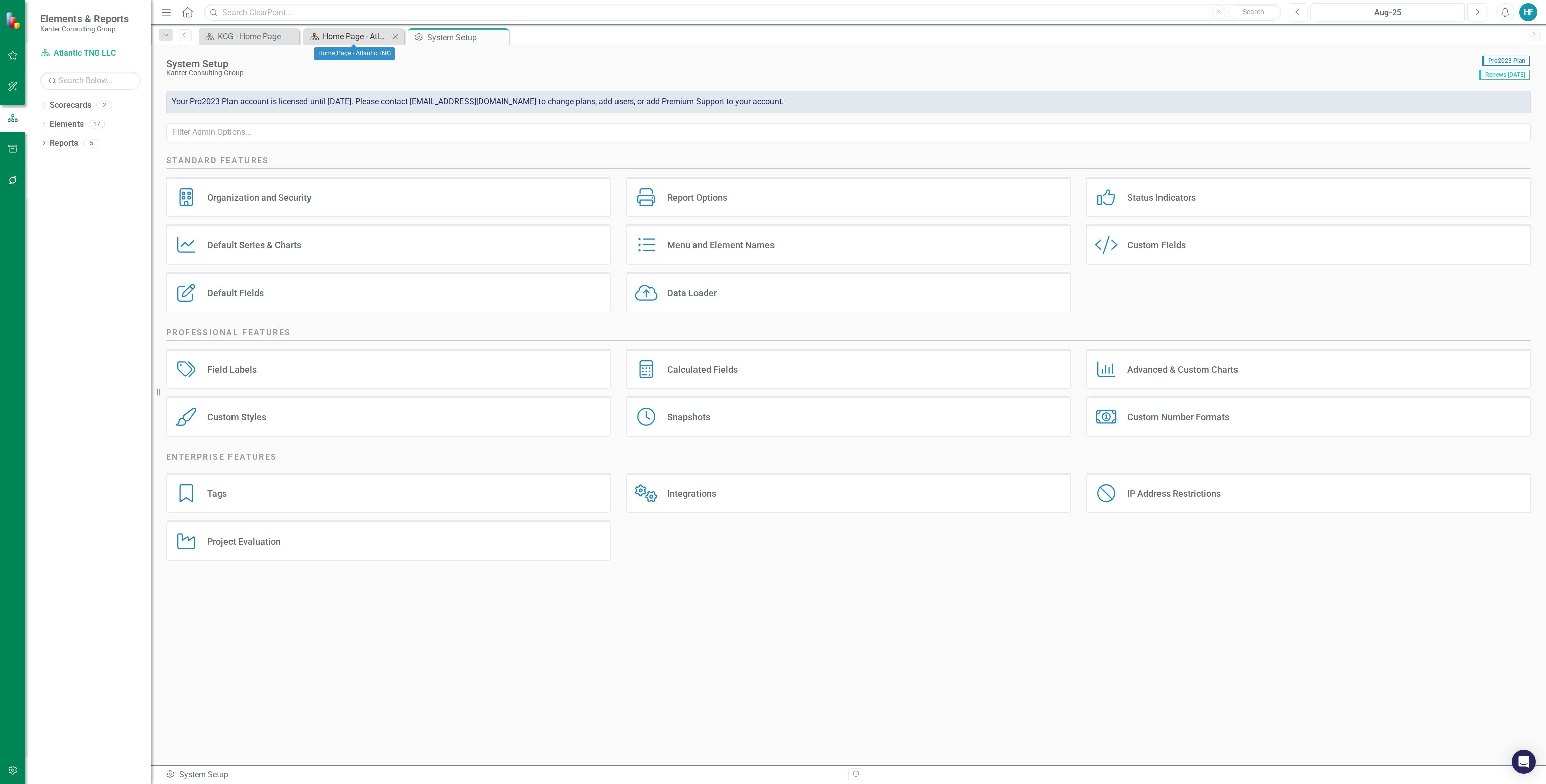
click at [358, 30] on div "Home Page - Atlantic TNG" at bounding box center [355, 36] width 66 height 13
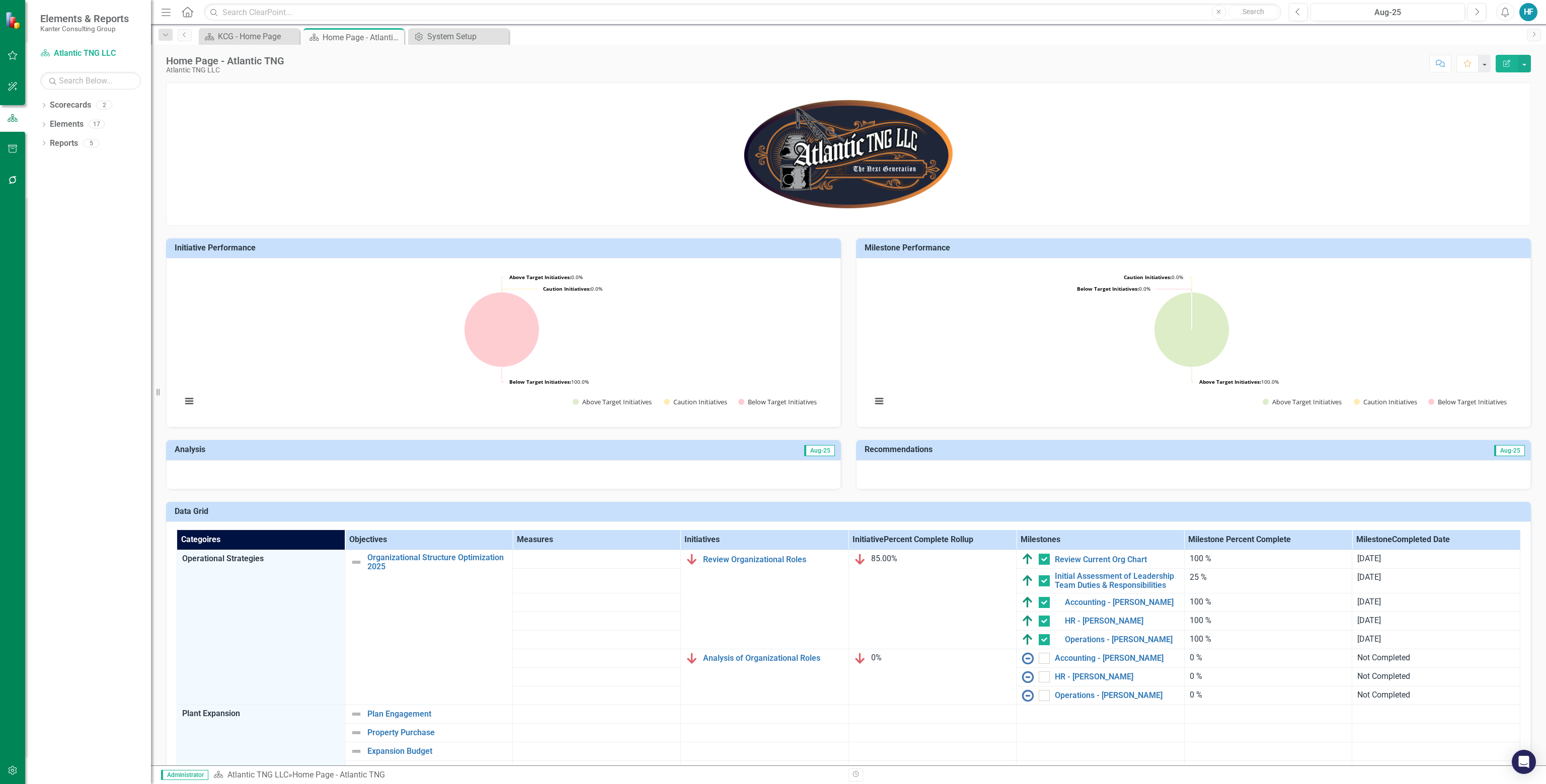
click at [772, 10] on div "HF" at bounding box center [1529, 12] width 18 height 18
click at [772, 129] on link "icon.portal Success Portal" at bounding box center [1497, 125] width 80 height 19
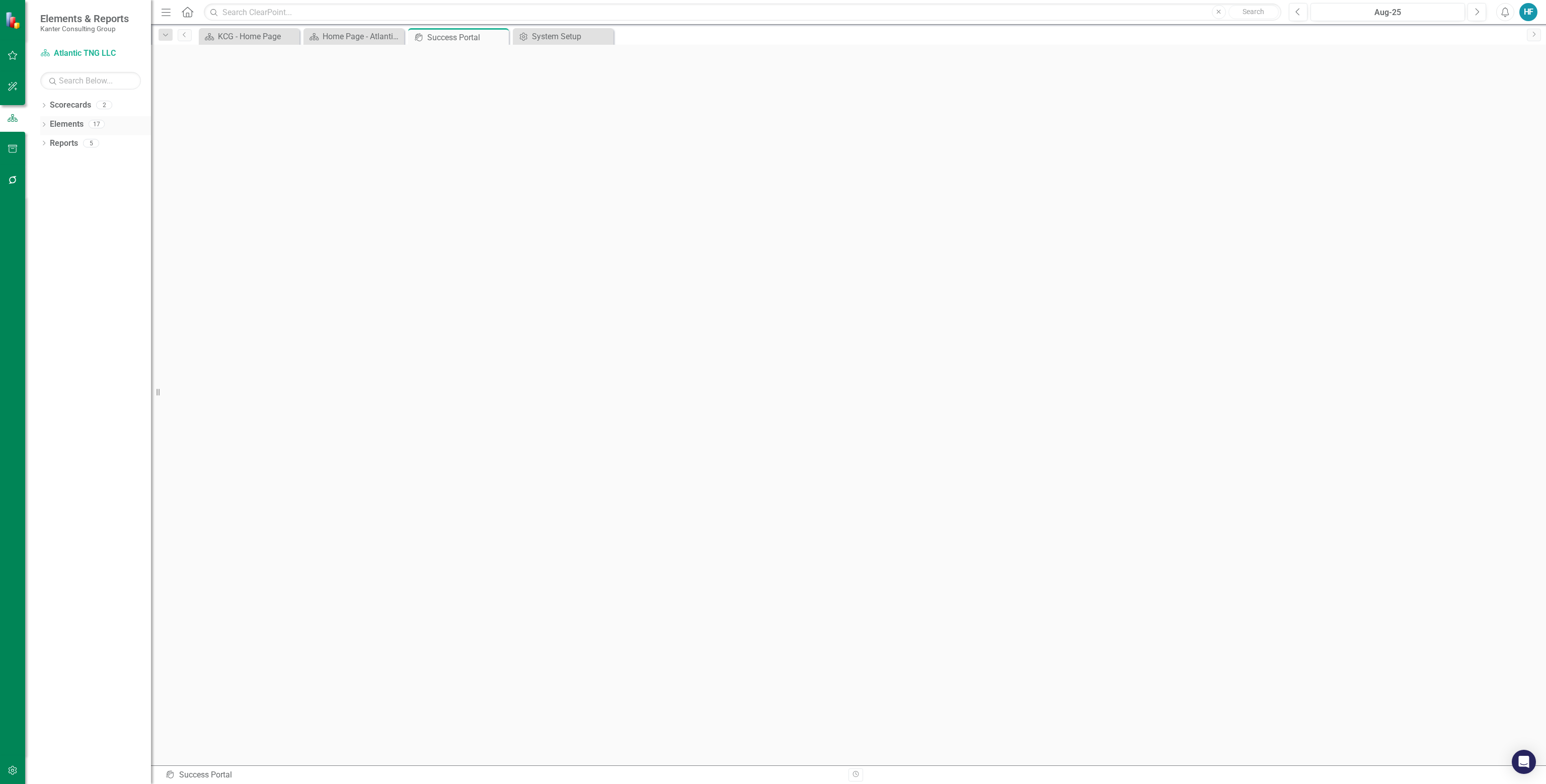
click at [56, 124] on link "Elements" at bounding box center [66, 124] width 34 height 12
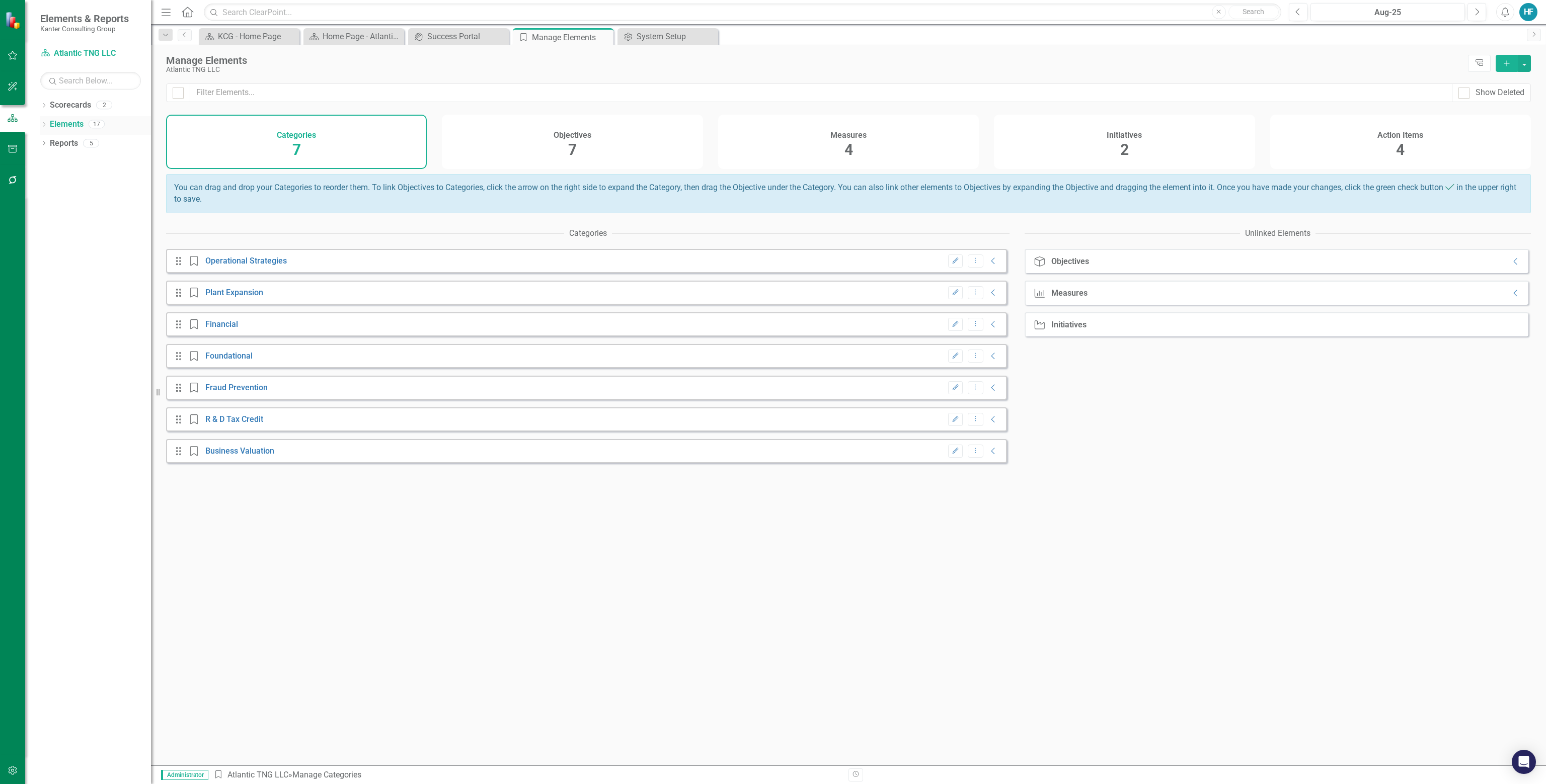
click at [43, 126] on icon "Dropdown" at bounding box center [44, 125] width 7 height 5
click at [86, 147] on link "Objective Objectives" at bounding box center [80, 143] width 52 height 12
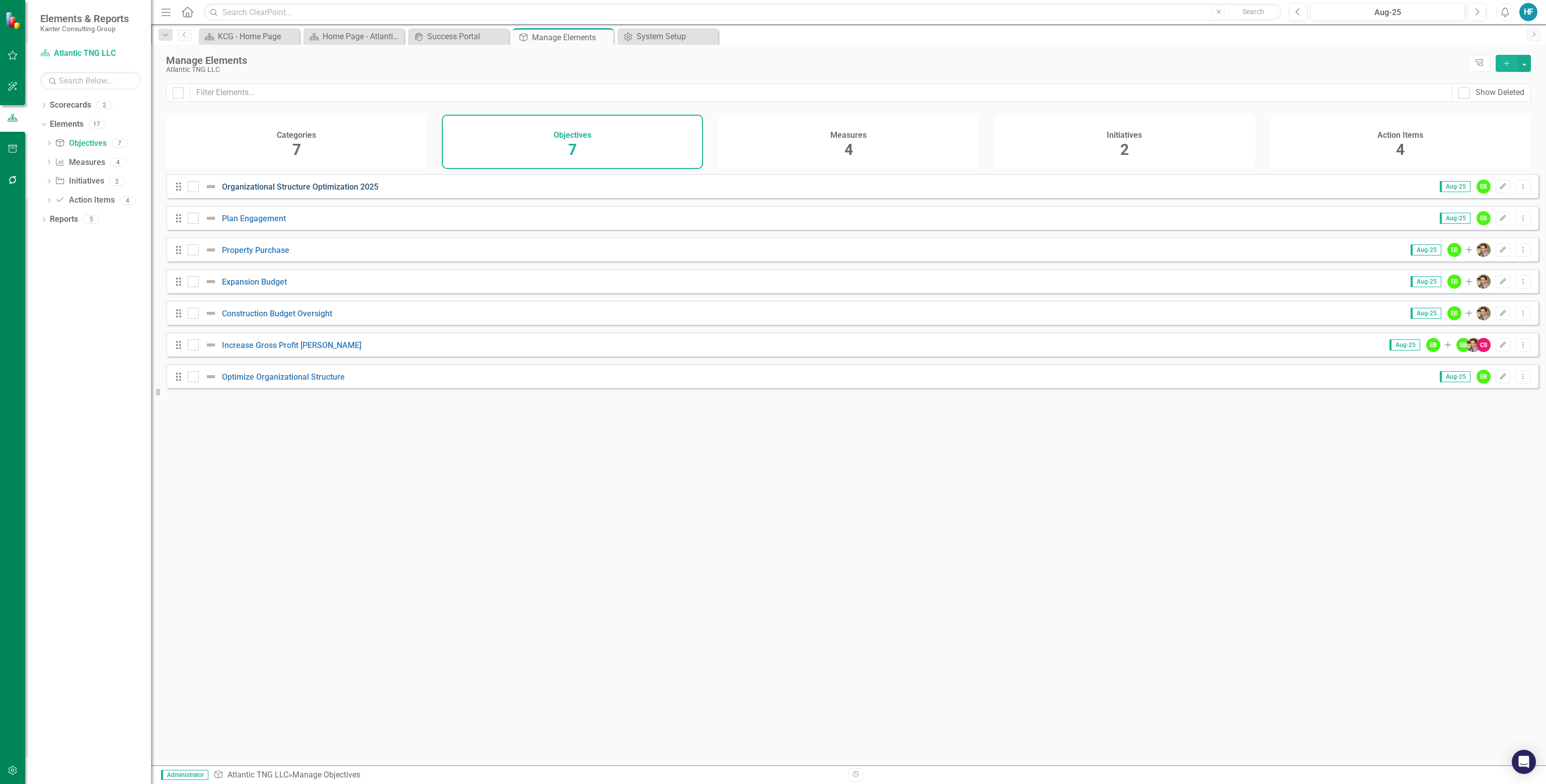
click at [264, 191] on link "Organizational Structure Optimization 2025" at bounding box center [300, 187] width 157 height 10
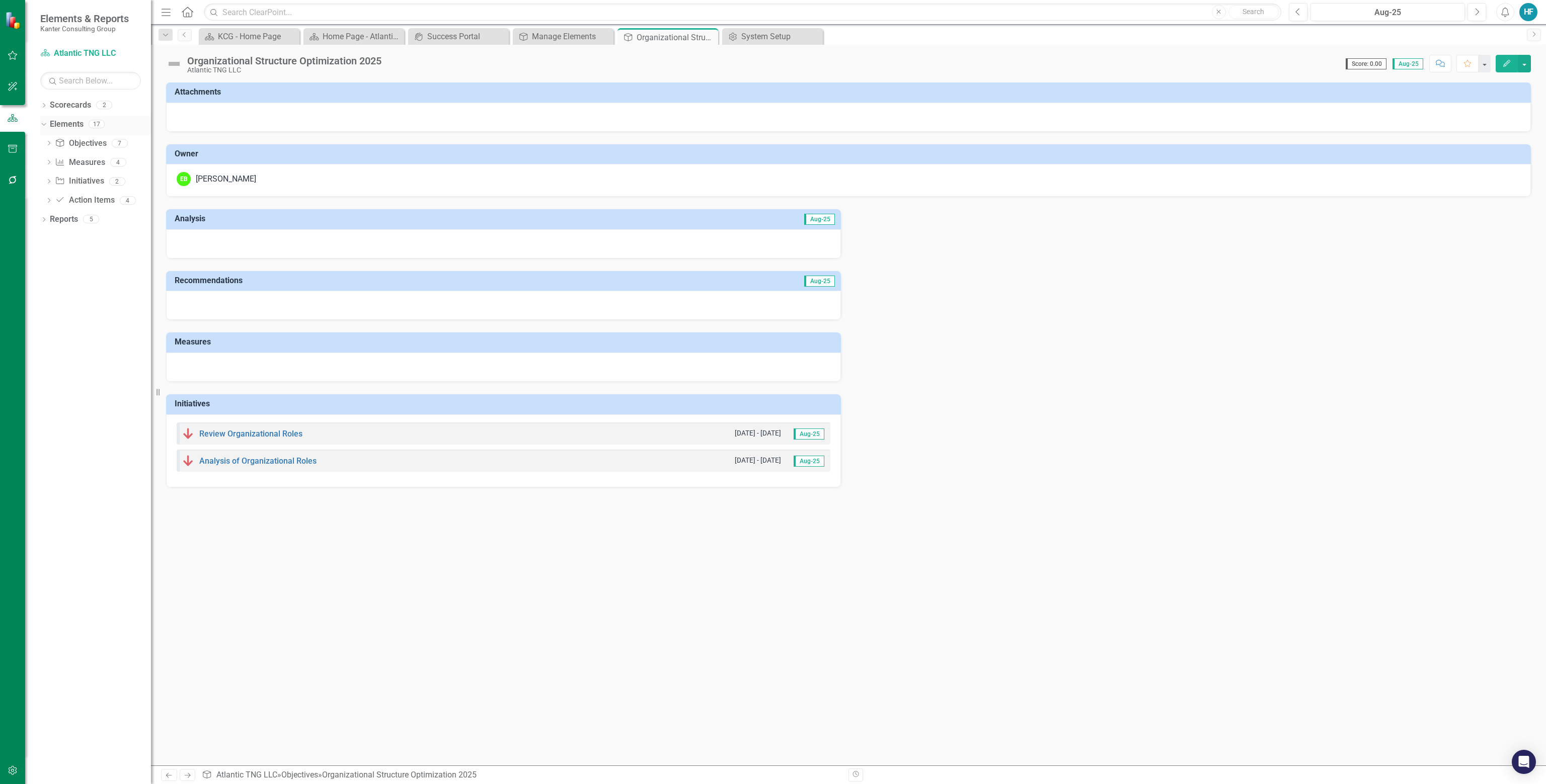
click at [43, 124] on icon "Dropdown" at bounding box center [43, 124] width 5 height 7
click at [707, 38] on icon "Close" at bounding box center [708, 37] width 10 height 8
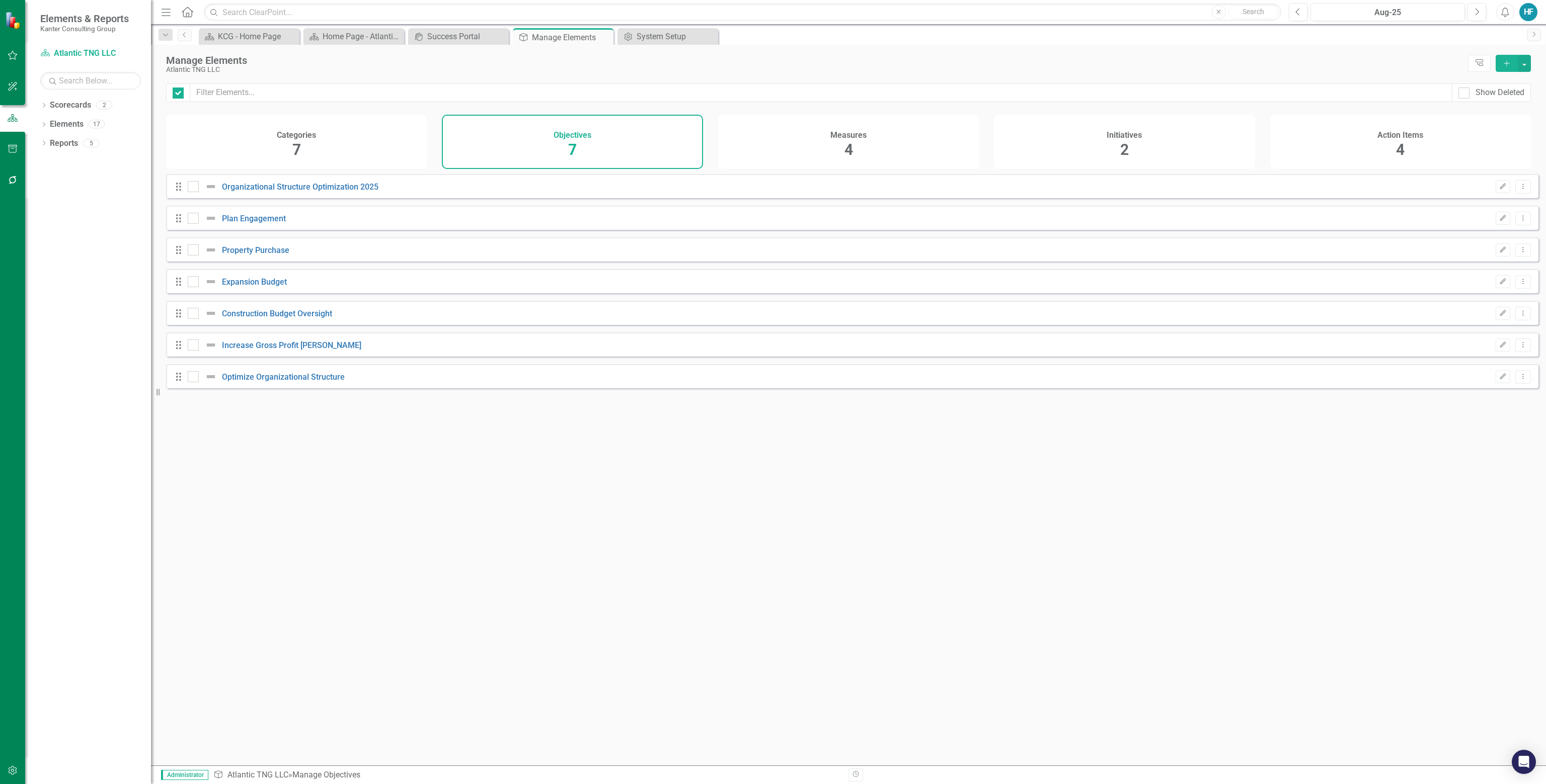
checkbox input "false"
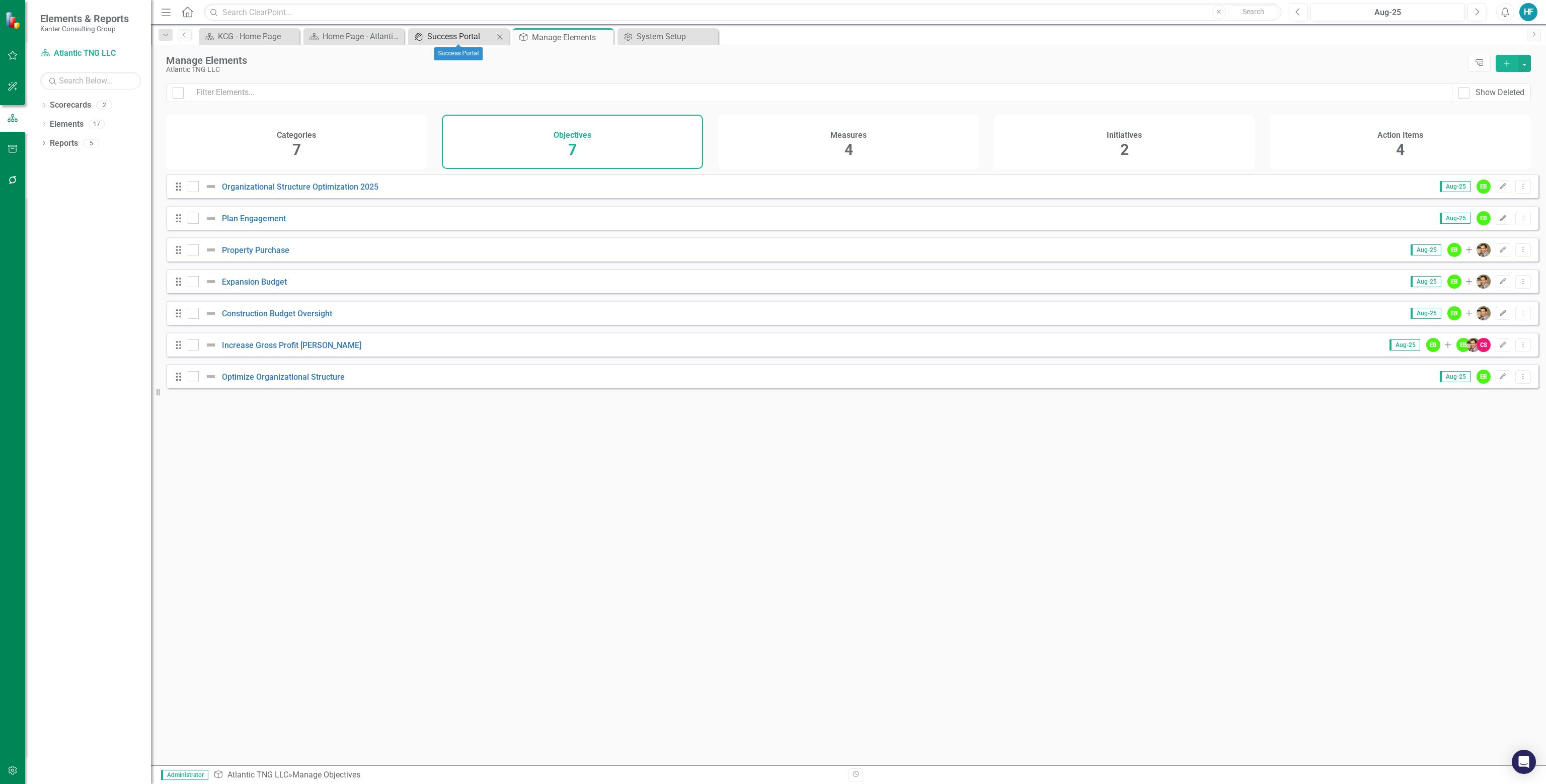
click at [452, 38] on div "Success Portal" at bounding box center [460, 36] width 66 height 13
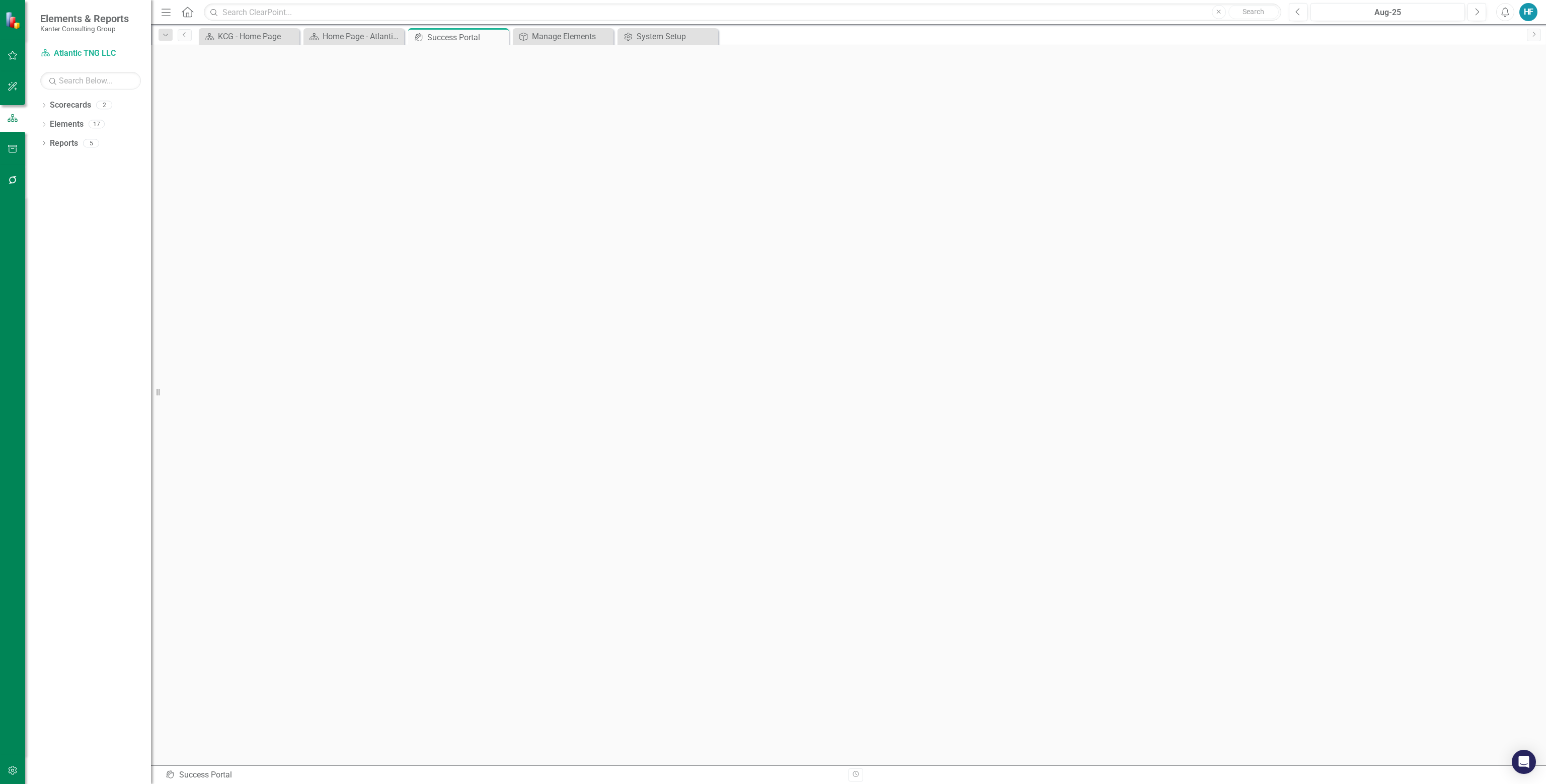
scroll to position [3, 0]
click at [370, 37] on div "Home Page - Atlantic TNG" at bounding box center [355, 36] width 66 height 13
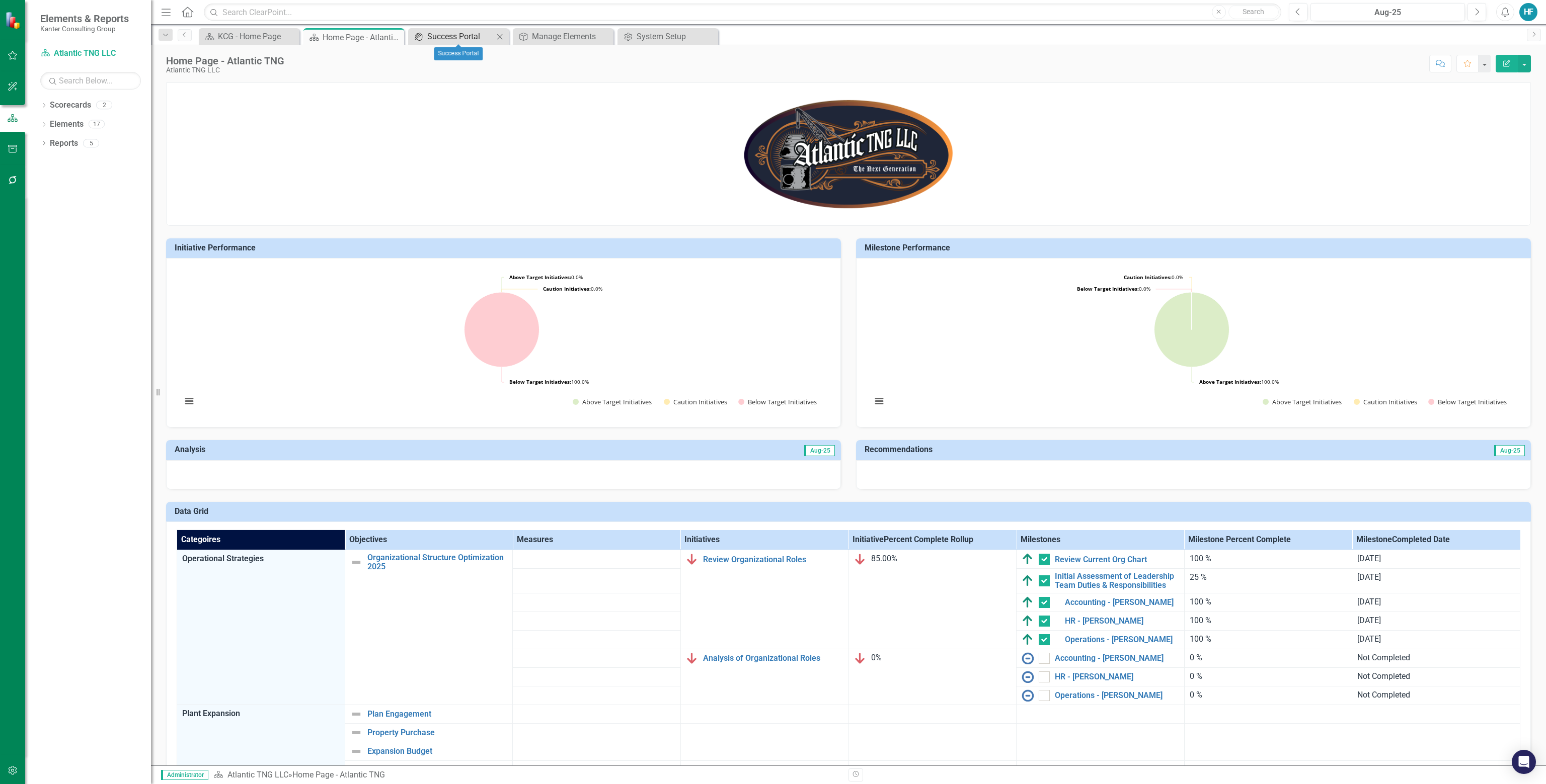
click at [458, 37] on div "Success Portal" at bounding box center [460, 36] width 66 height 13
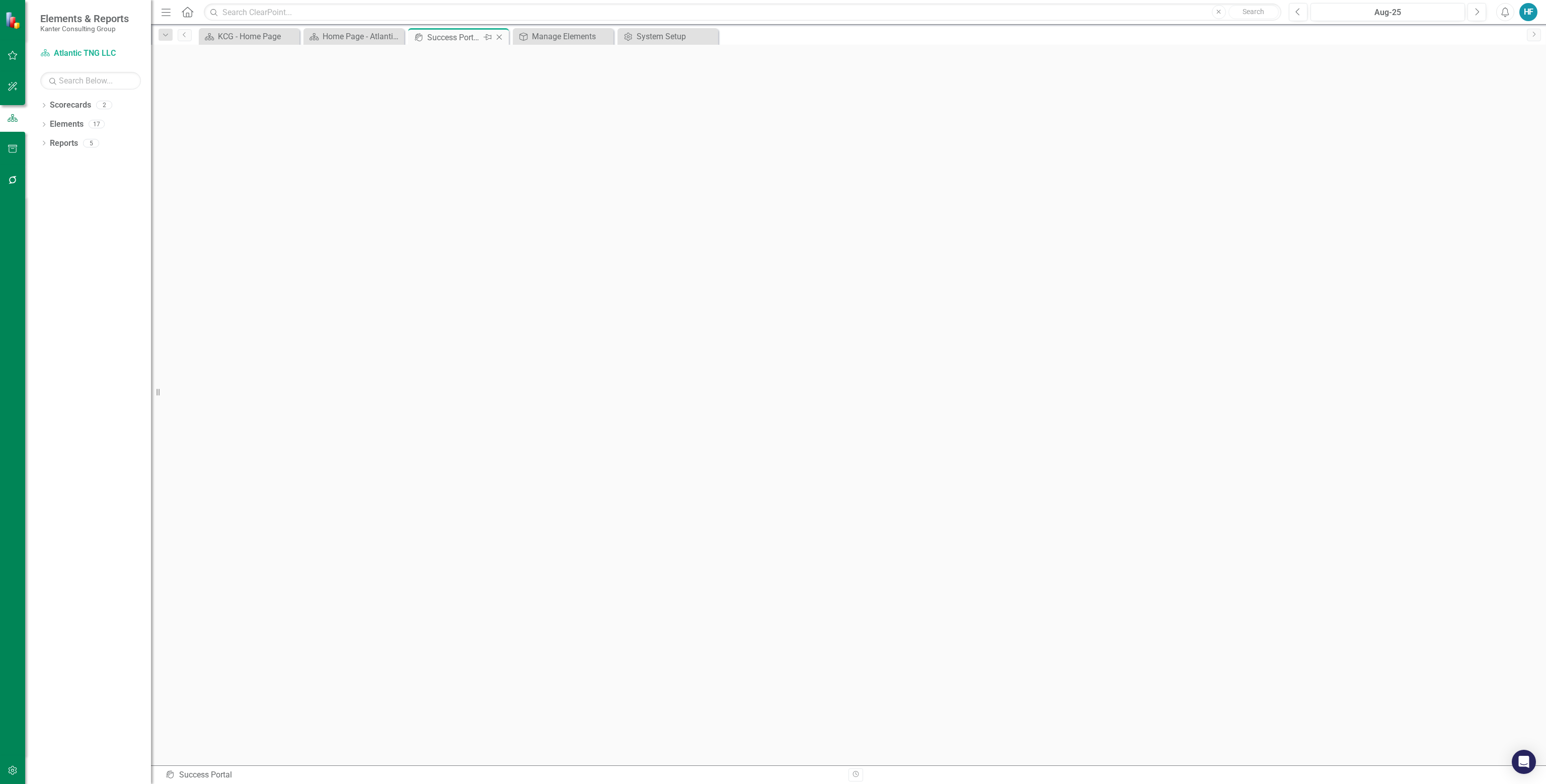
click at [499, 34] on icon "Close" at bounding box center [499, 37] width 10 height 8
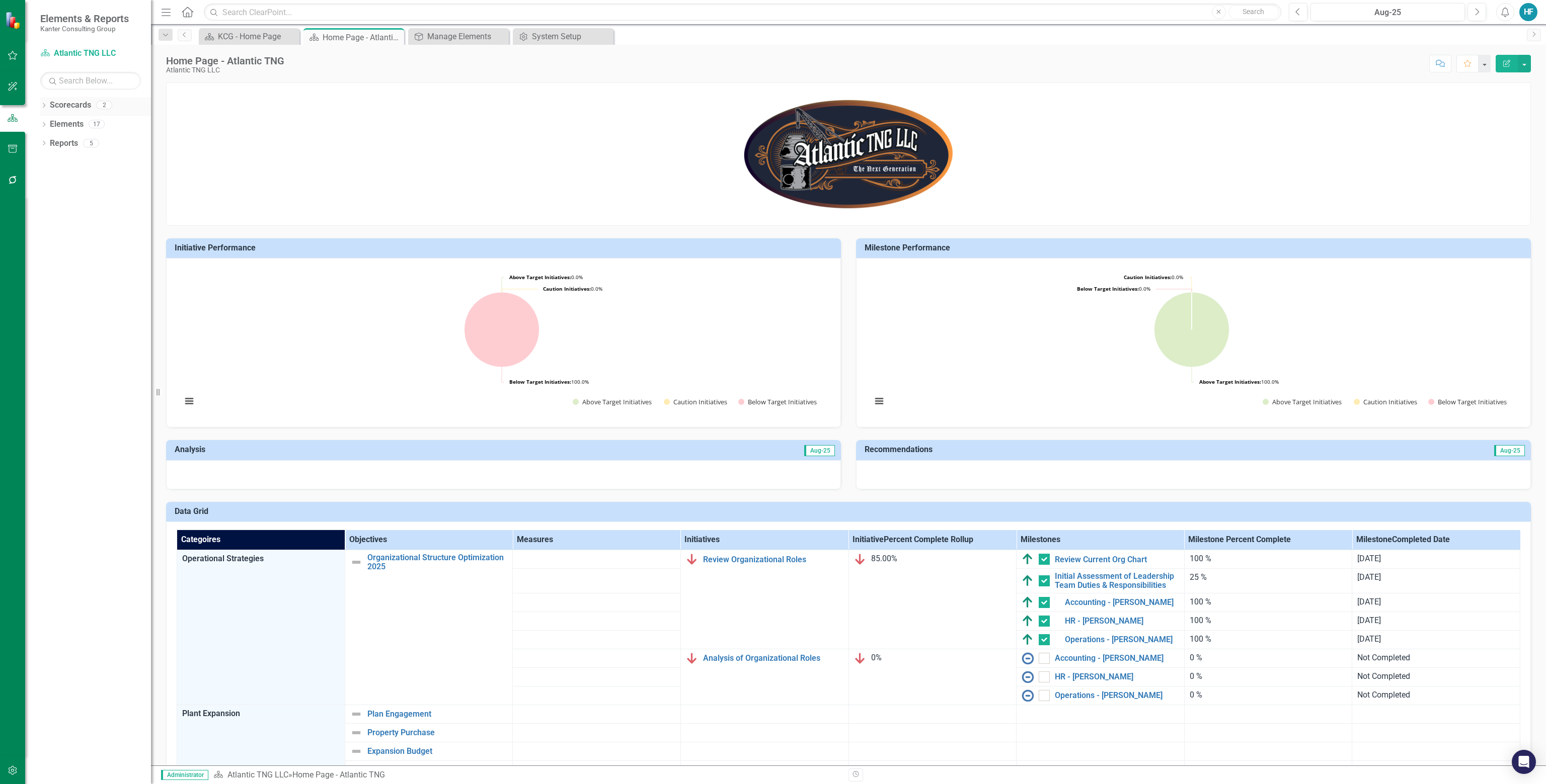
click at [74, 106] on link "Scorecards" at bounding box center [71, 105] width 42 height 12
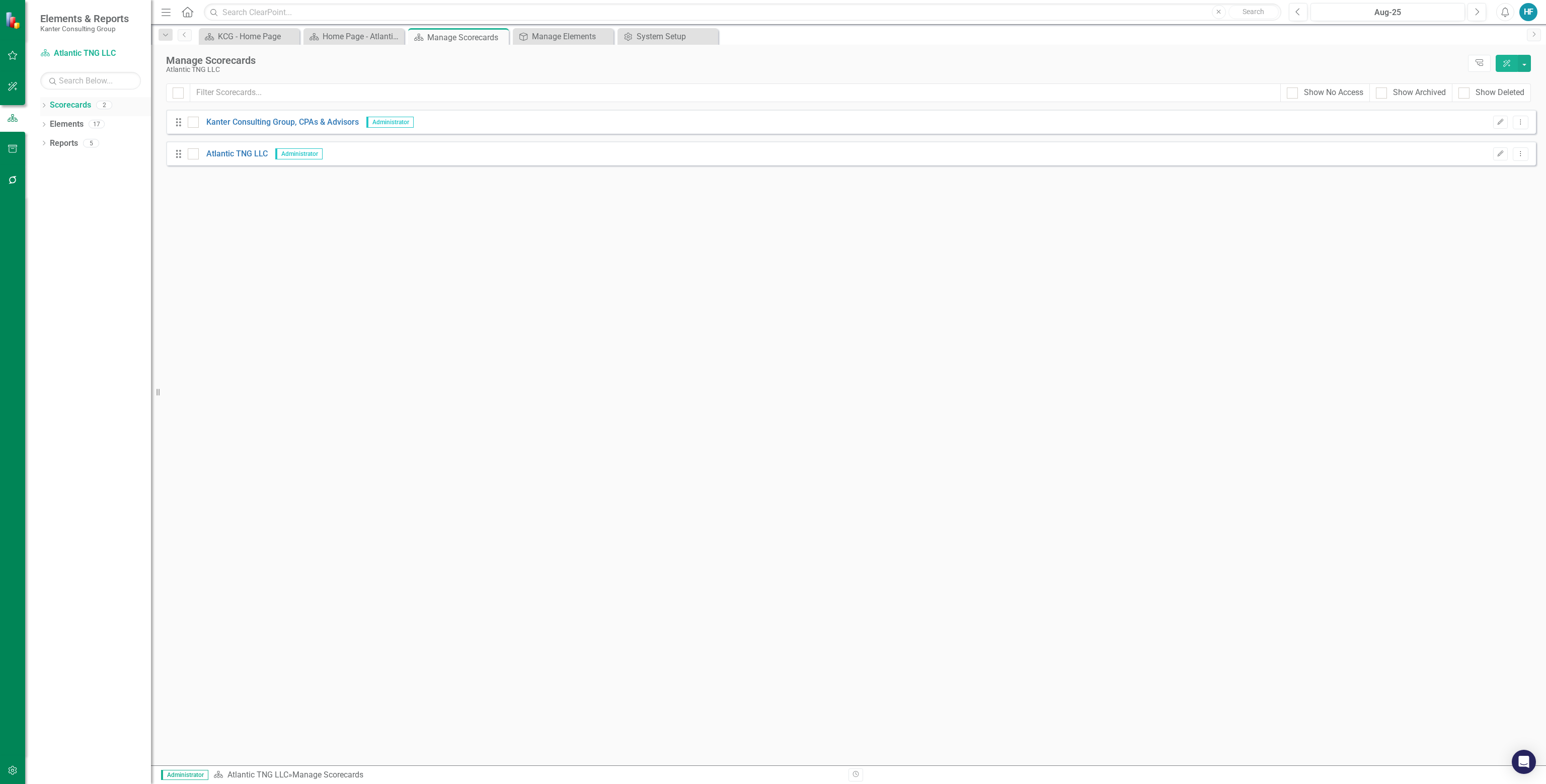
click at [44, 104] on icon "Dropdown" at bounding box center [44, 106] width 7 height 5
click at [772, 63] on button "button" at bounding box center [1524, 63] width 13 height 17
click at [518, 357] on div "Looks like you don't have any Scorecards set up yet. Why don't you add a Scorec…" at bounding box center [851, 438] width 1370 height 656
click at [248, 37] on div "KCG - Home Page" at bounding box center [250, 36] width 66 height 13
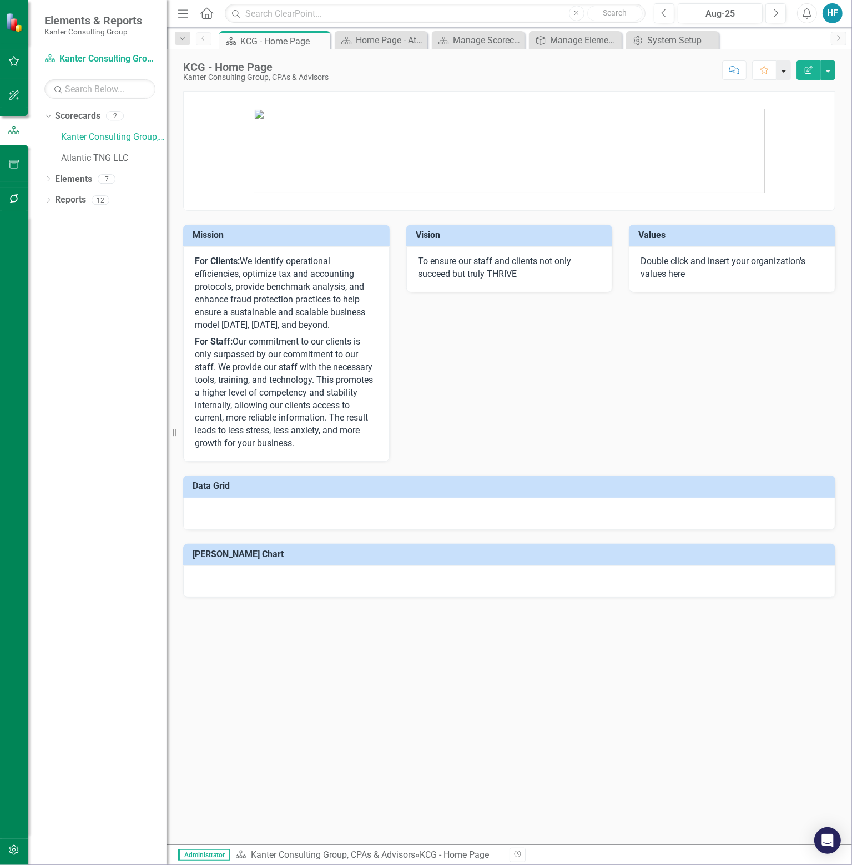
click at [788, 70] on button "button" at bounding box center [783, 69] width 14 height 19
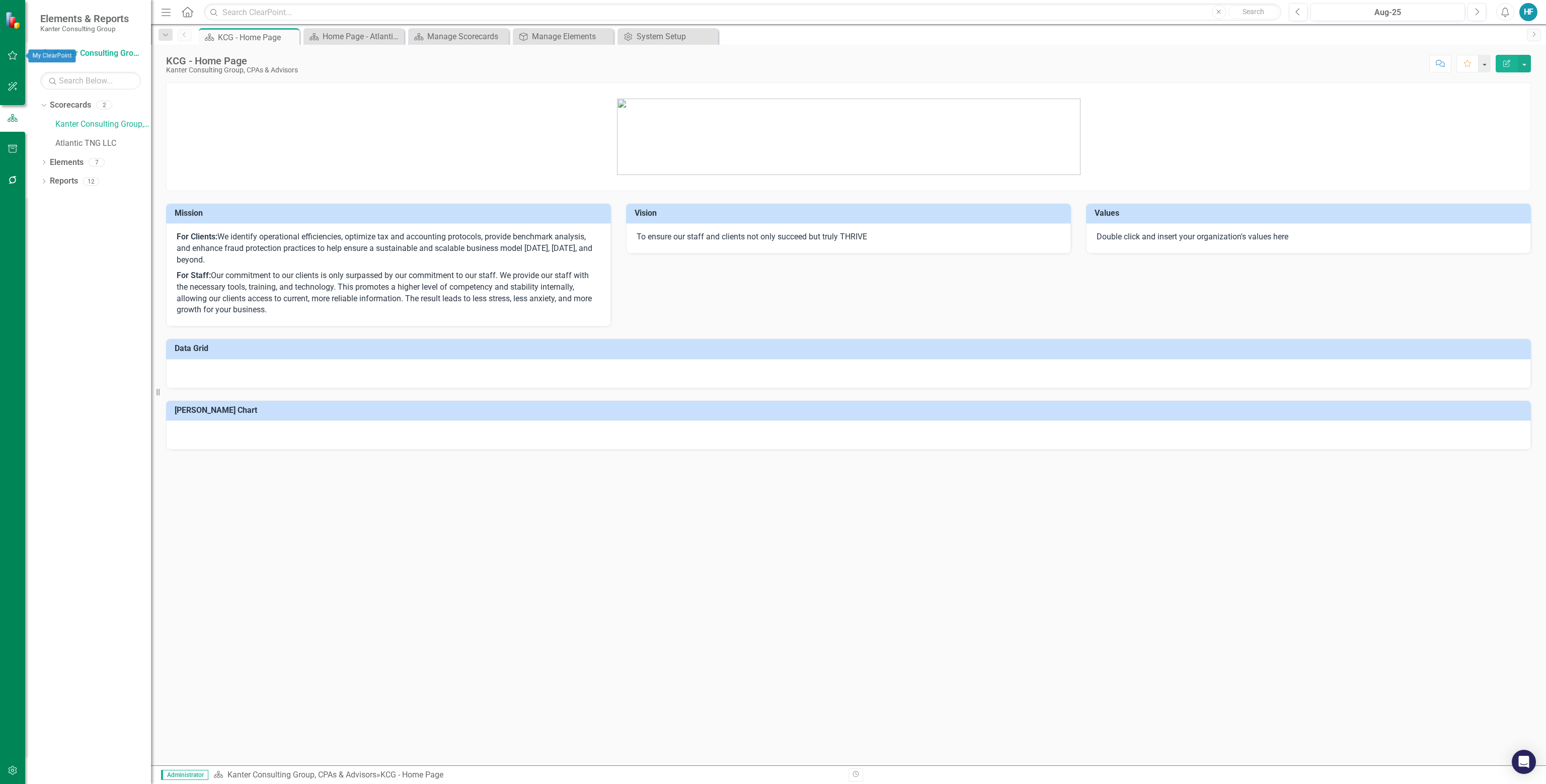
click at [13, 54] on icon "button" at bounding box center [13, 55] width 11 height 8
click at [71, 48] on link "My Updates" at bounding box center [90, 53] width 101 height 12
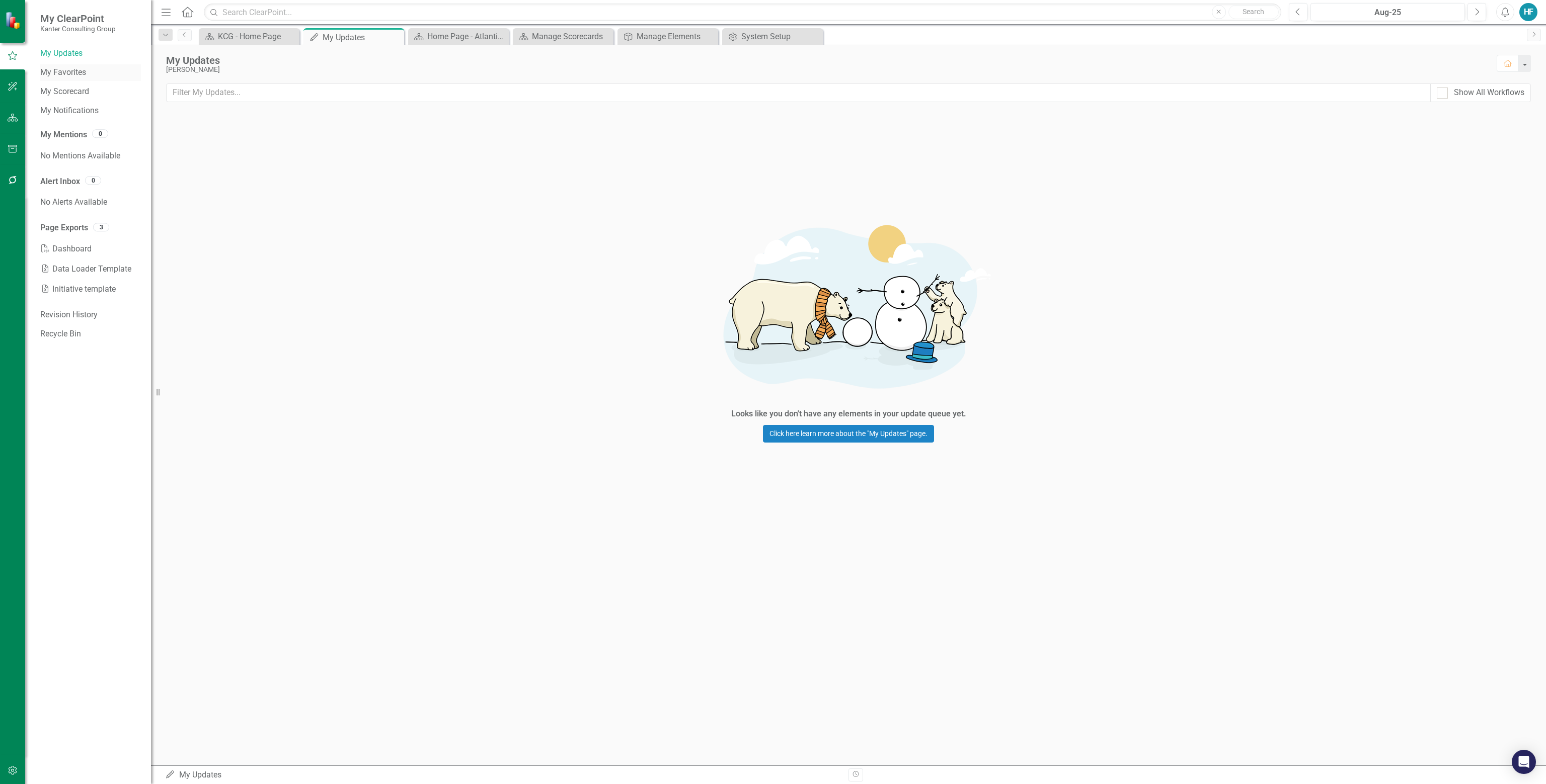
click at [72, 71] on link "My Favorites" at bounding box center [90, 73] width 101 height 12
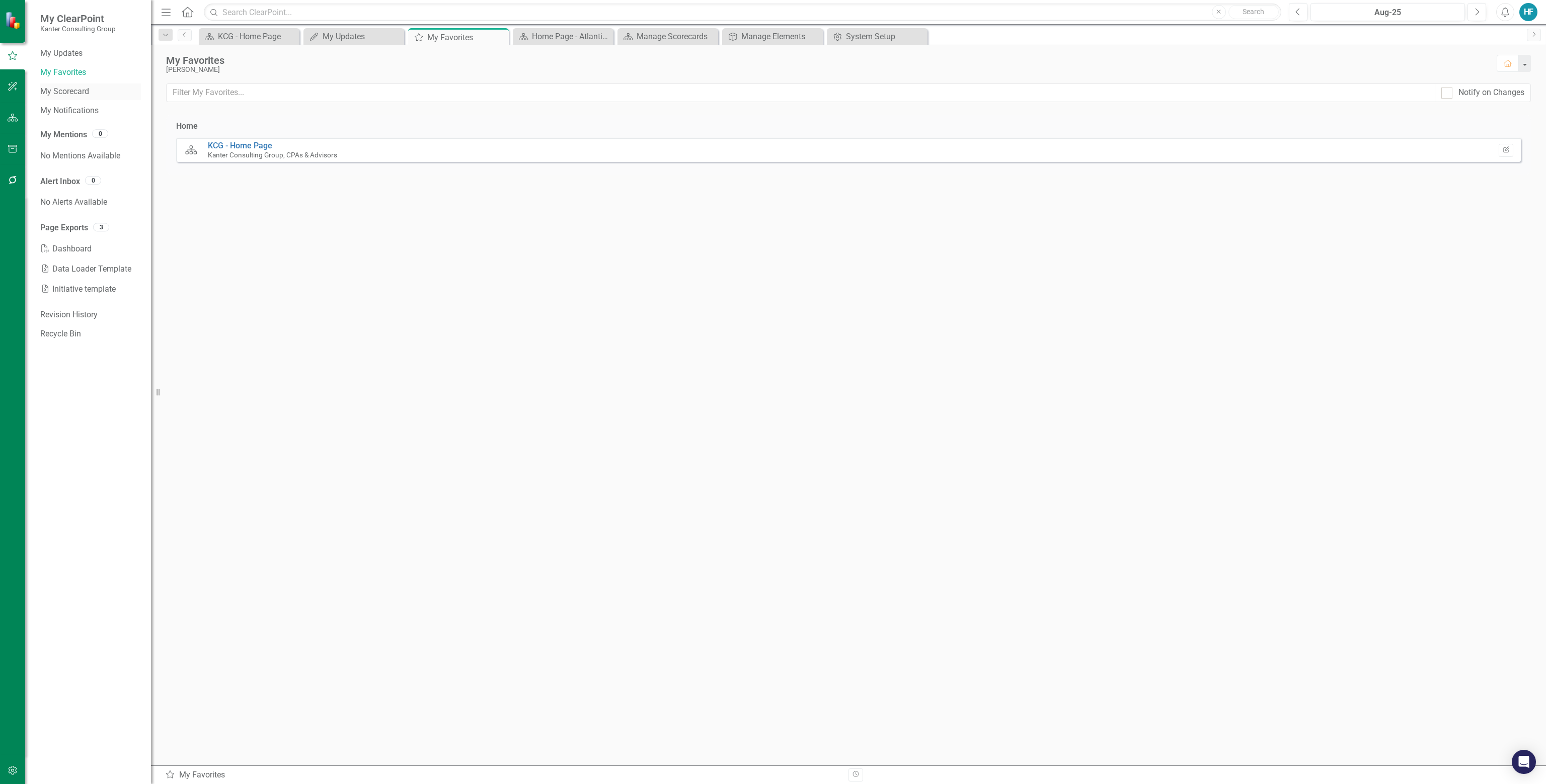
click at [72, 88] on link "My Scorecard" at bounding box center [90, 92] width 101 height 12
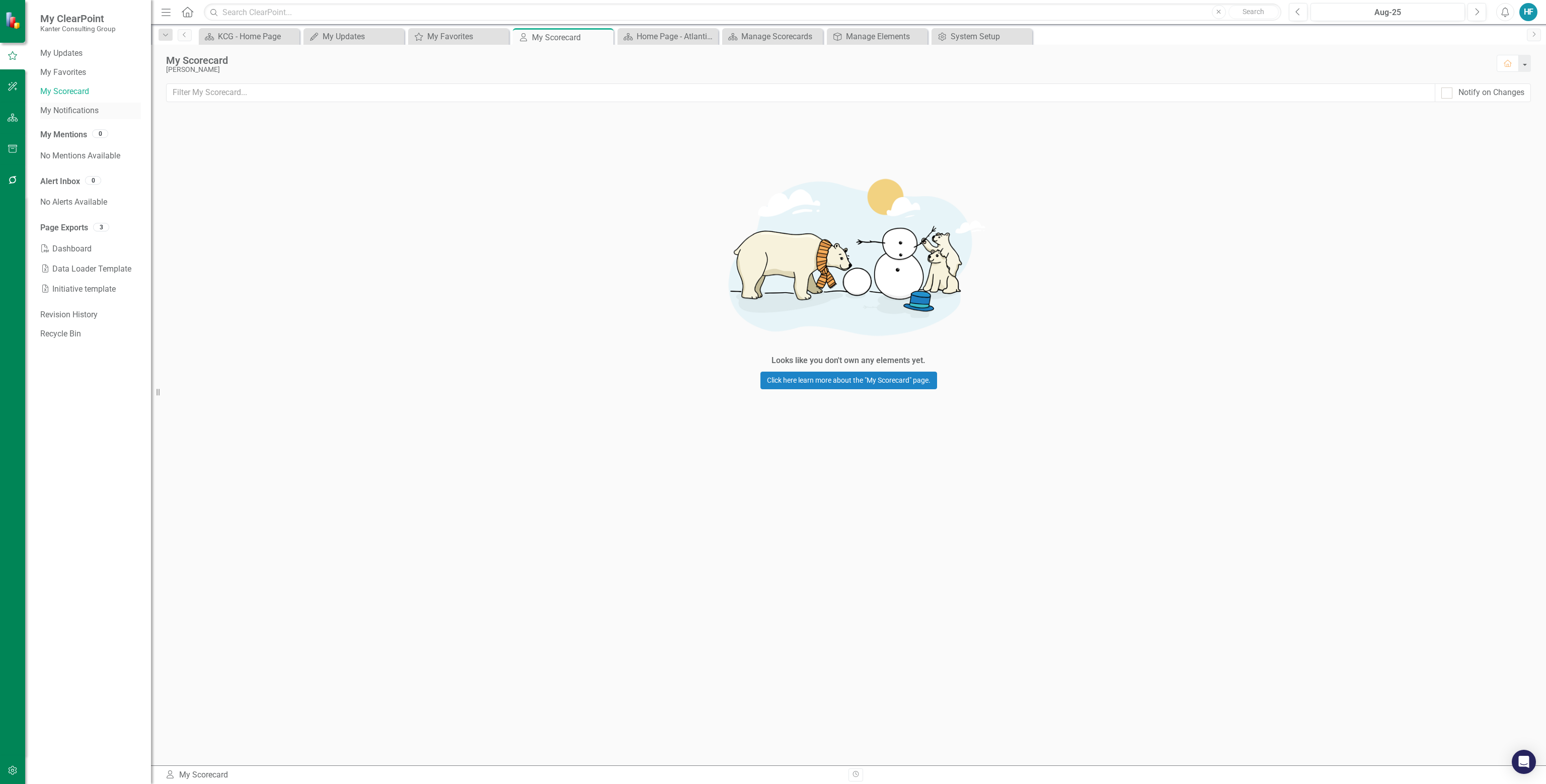
click at [72, 110] on link "My Notifications" at bounding box center [90, 111] width 101 height 12
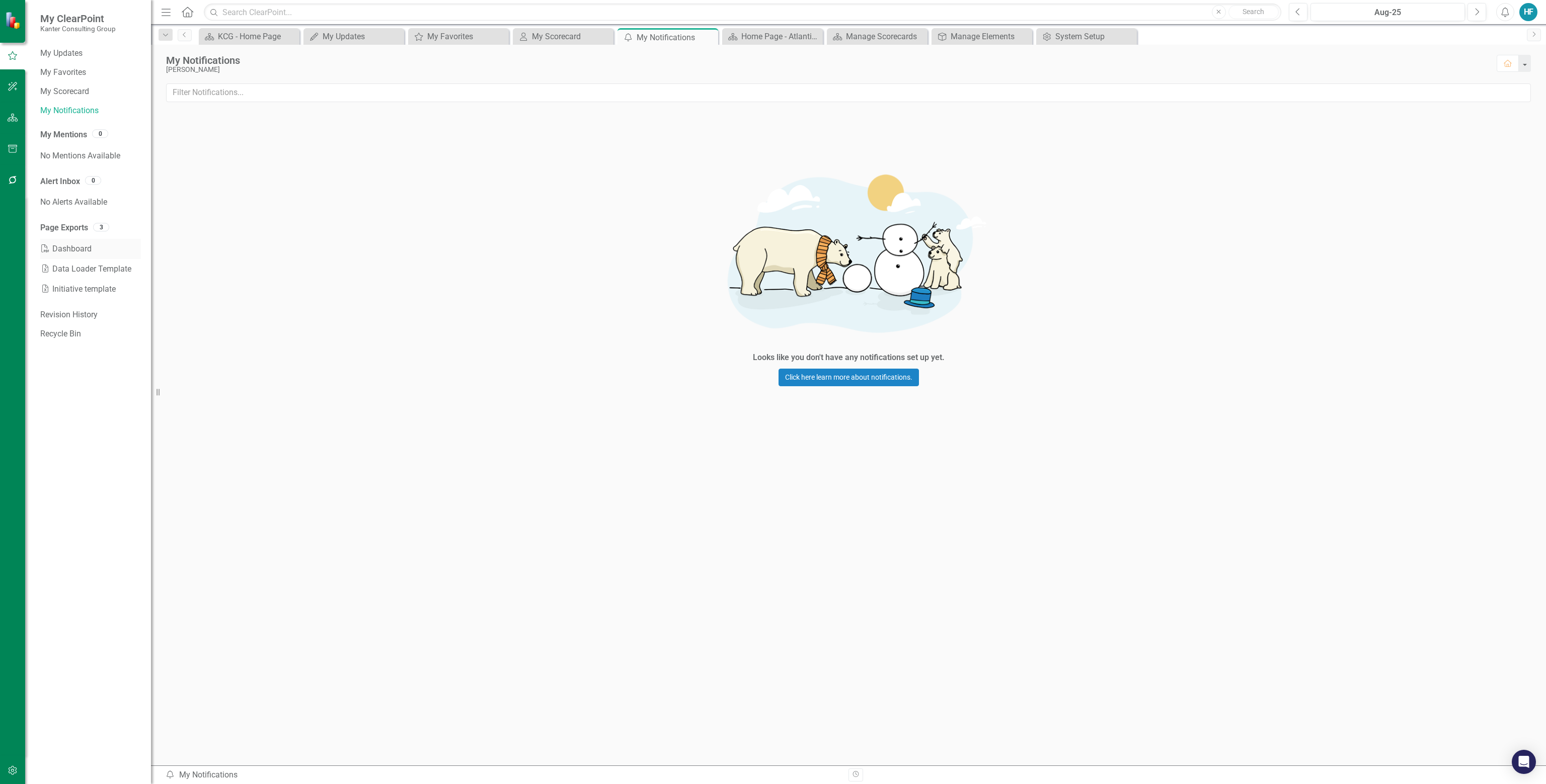
click at [76, 246] on link "PDF Dashboard" at bounding box center [90, 249] width 101 height 20
click at [10, 82] on icon "button" at bounding box center [13, 86] width 11 height 8
click at [12, 114] on icon "button" at bounding box center [13, 117] width 11 height 8
click at [43, 106] on icon "Dropdown" at bounding box center [44, 106] width 7 height 5
click at [83, 124] on link "Kanter Consulting Group, CPAs & Advisors" at bounding box center [102, 124] width 95 height 12
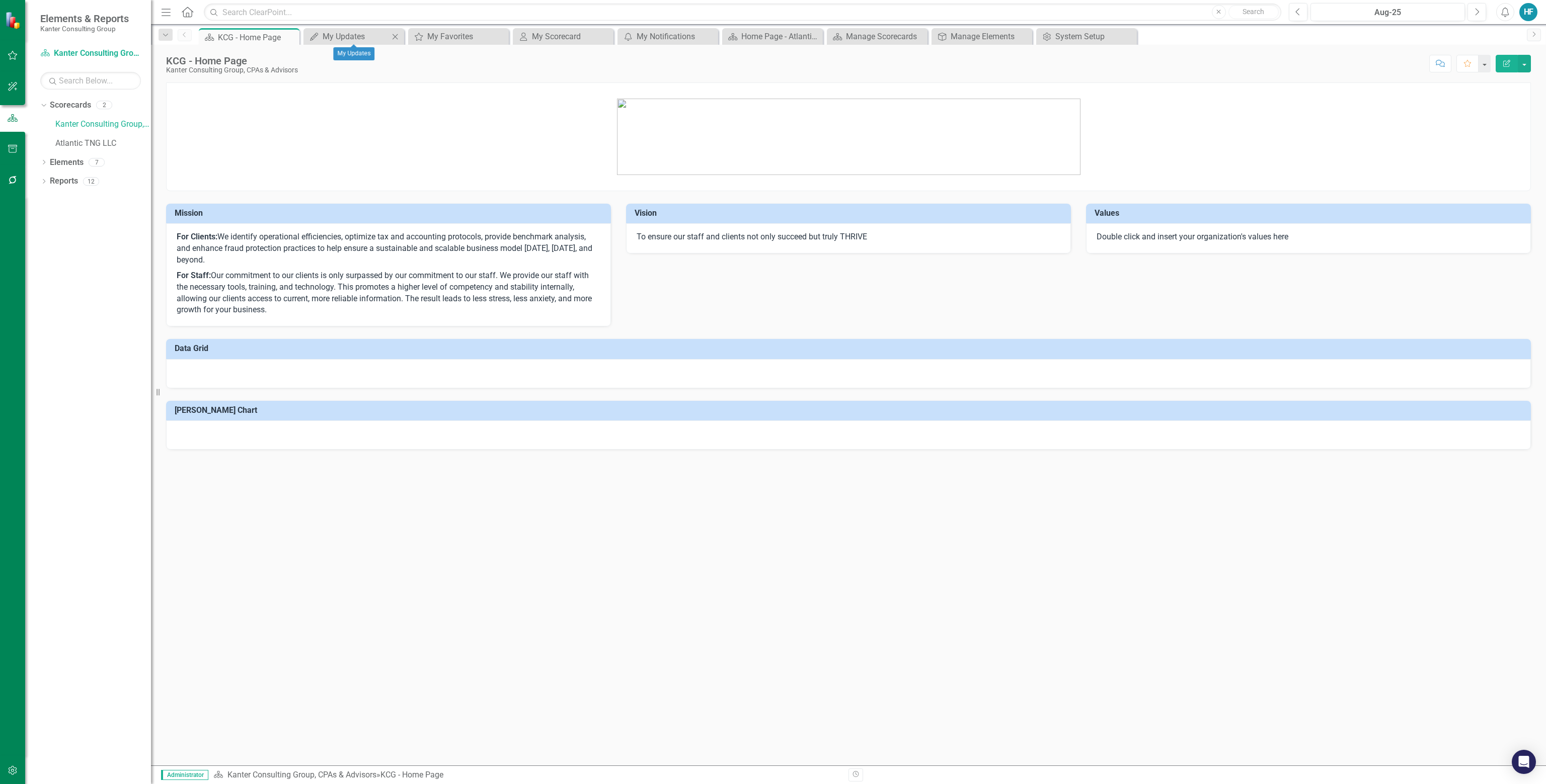
click at [395, 34] on icon "Close" at bounding box center [394, 36] width 10 height 8
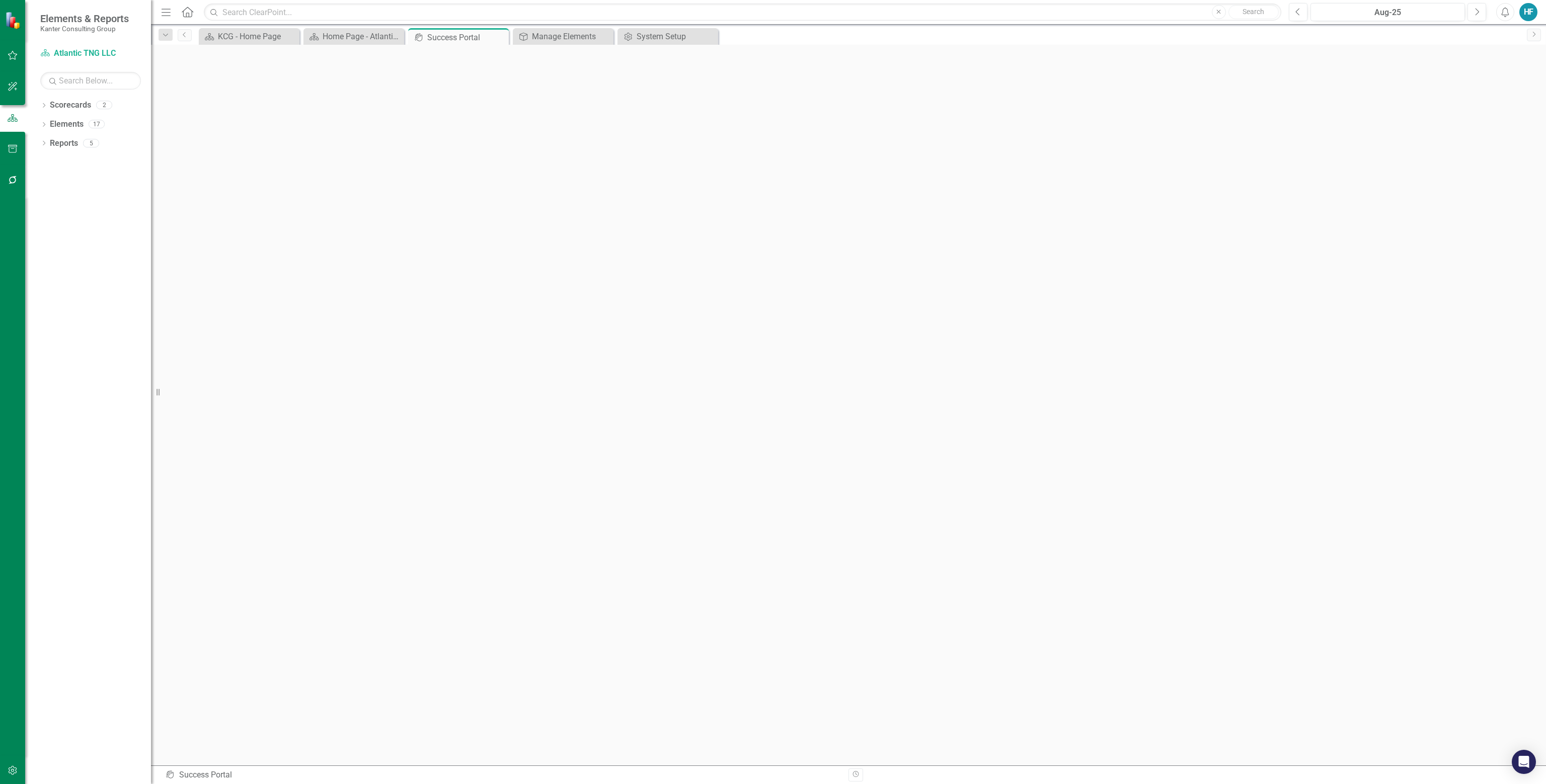
scroll to position [3, 0]
